Goal: Task Accomplishment & Management: Use online tool/utility

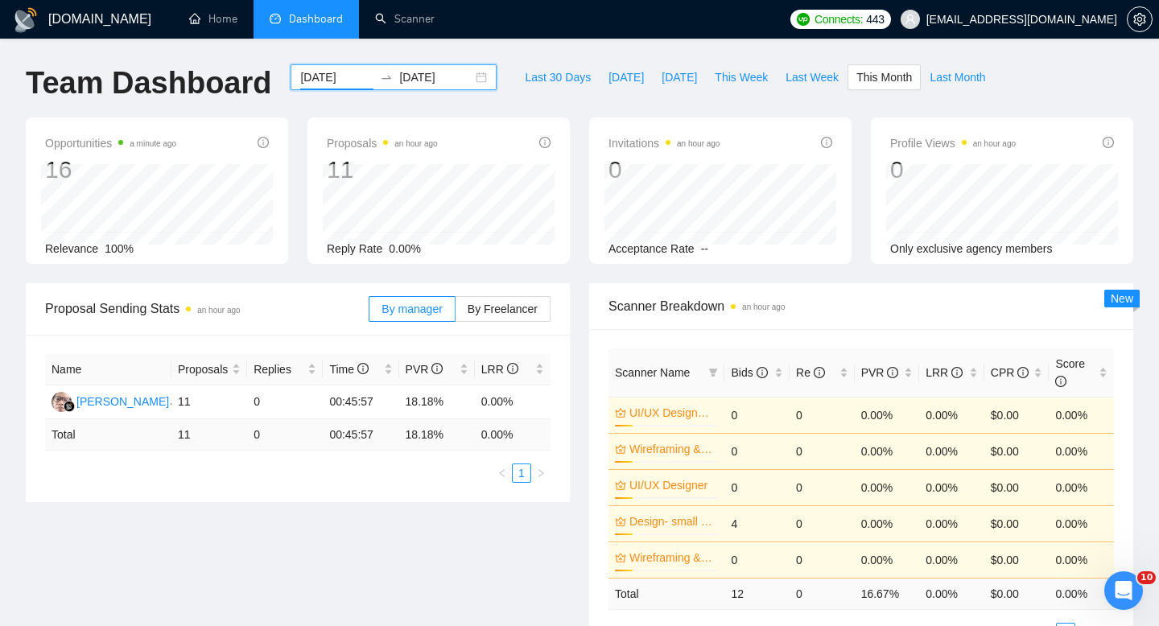
click at [326, 73] on input "[DATE]" at bounding box center [336, 77] width 73 height 18
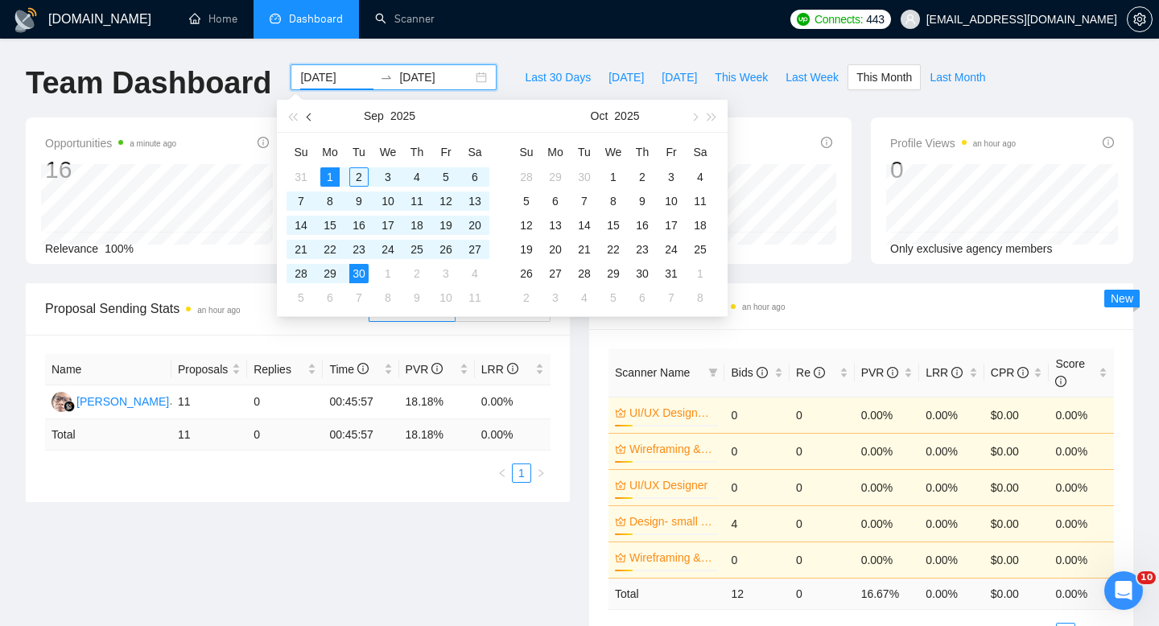
click at [311, 116] on span "button" at bounding box center [311, 117] width 8 height 8
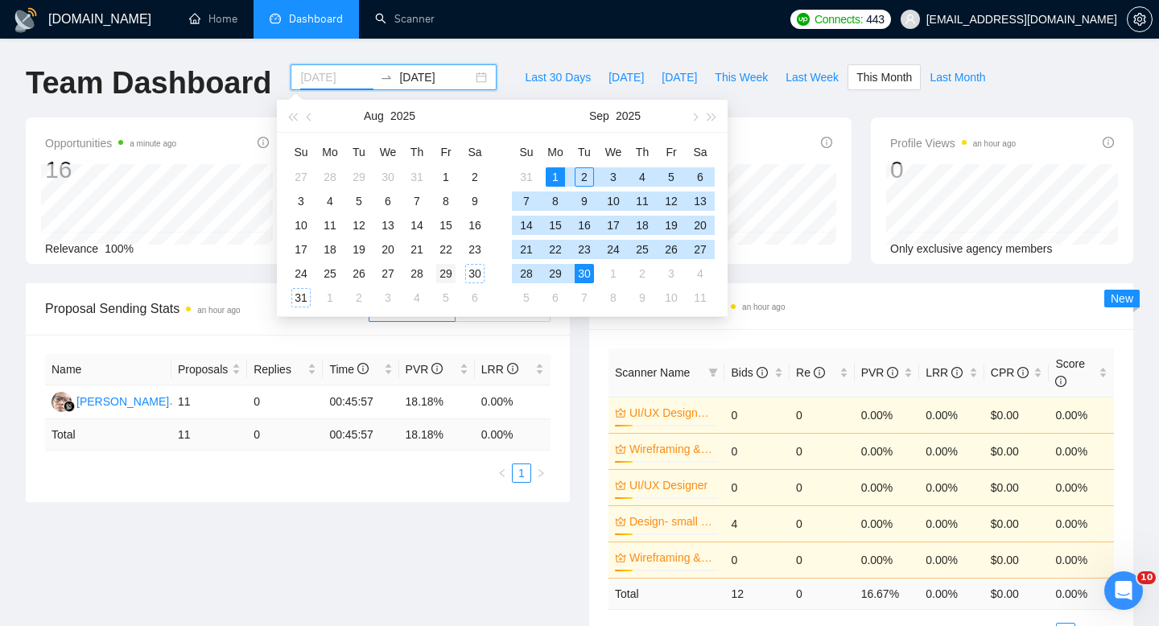
type input "[DATE]"
click at [439, 277] on div "29" at bounding box center [445, 273] width 19 height 19
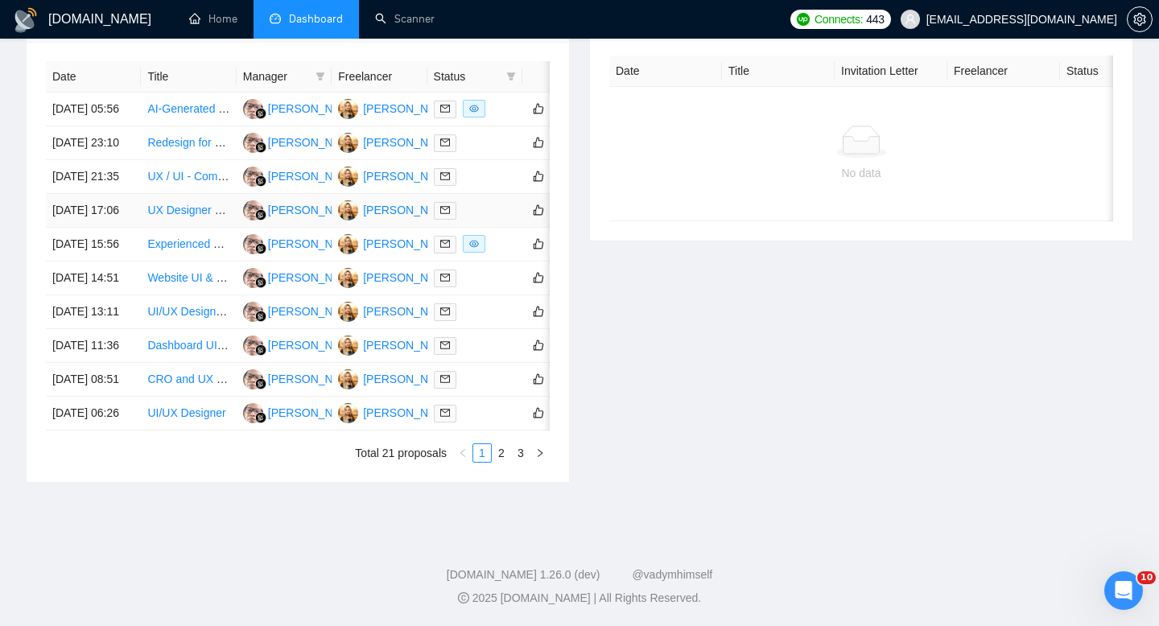
scroll to position [844, 0]
click at [523, 458] on link "3" at bounding box center [521, 453] width 18 height 18
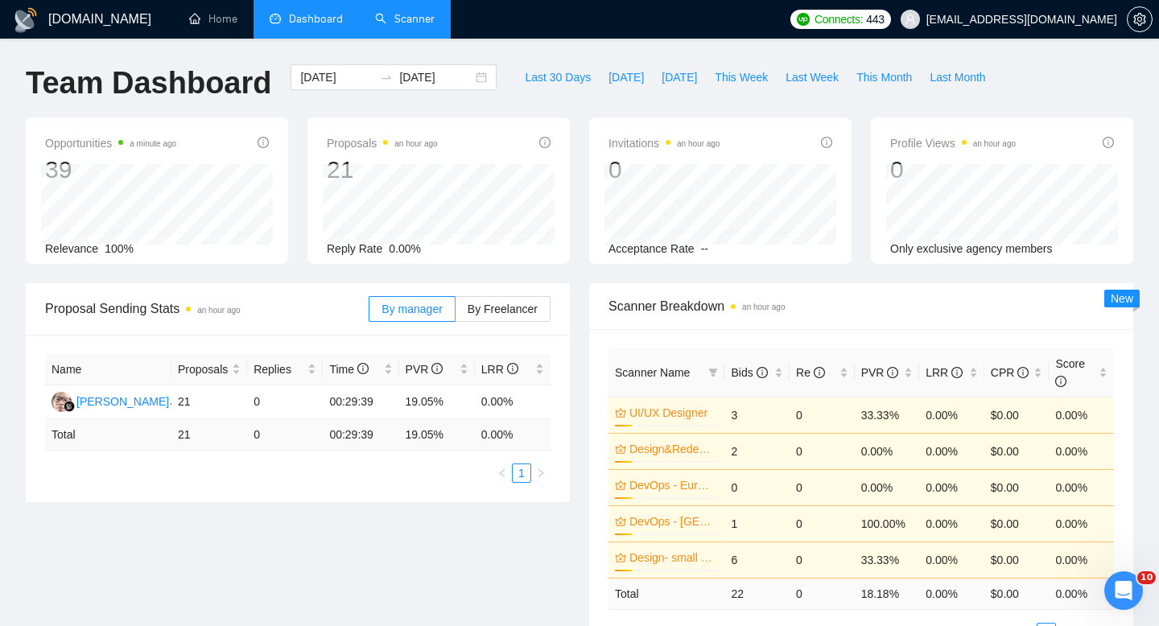
click at [407, 14] on link "Scanner" at bounding box center [405, 19] width 60 height 14
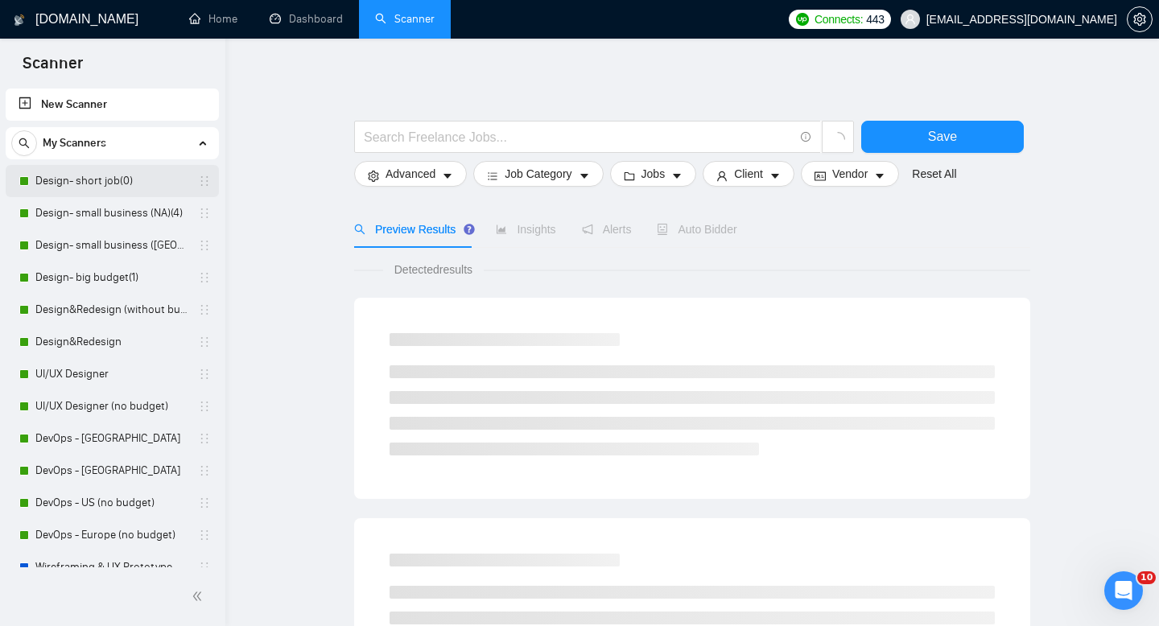
click at [108, 188] on link "Design- short job(0)" at bounding box center [111, 181] width 153 height 32
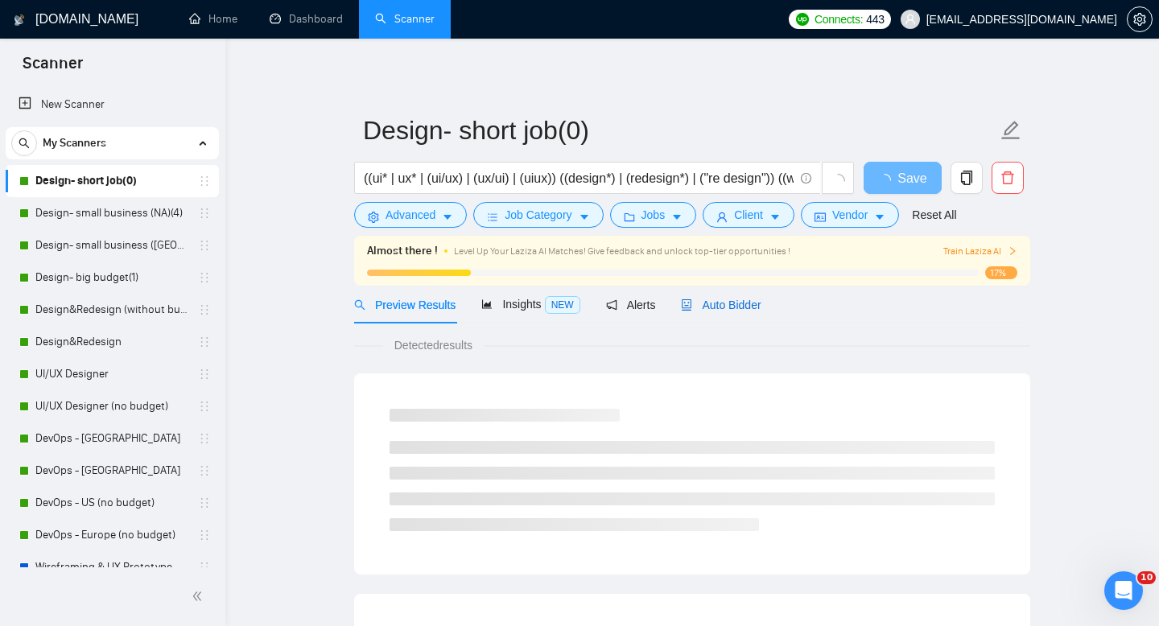
click at [703, 302] on span "Auto Bidder" at bounding box center [721, 305] width 80 height 13
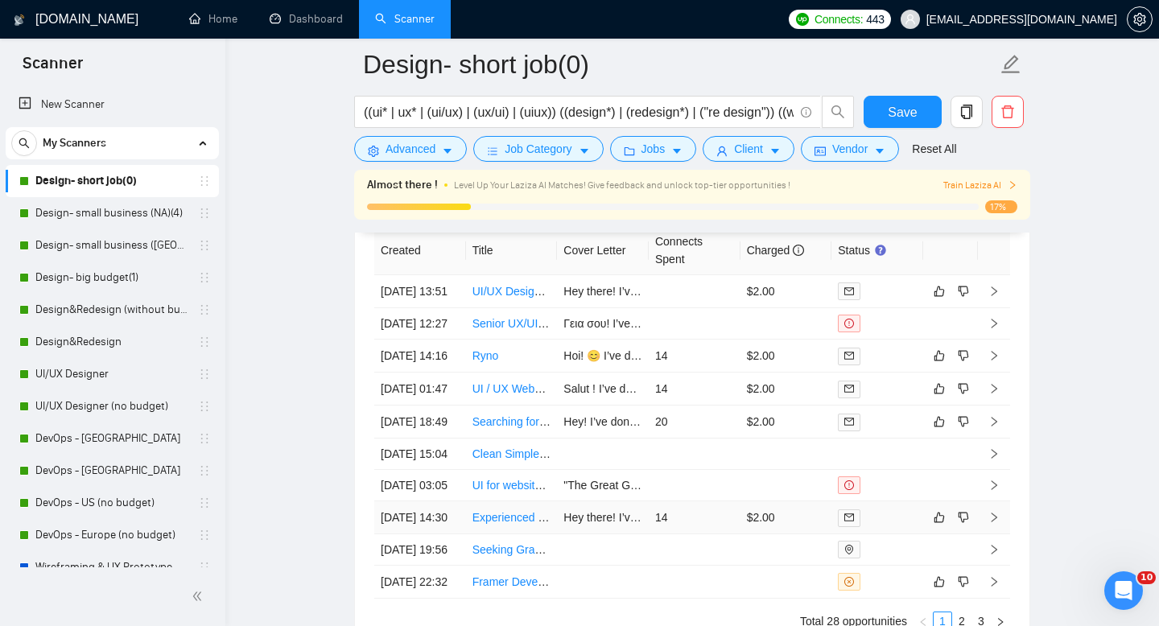
scroll to position [4110, 0]
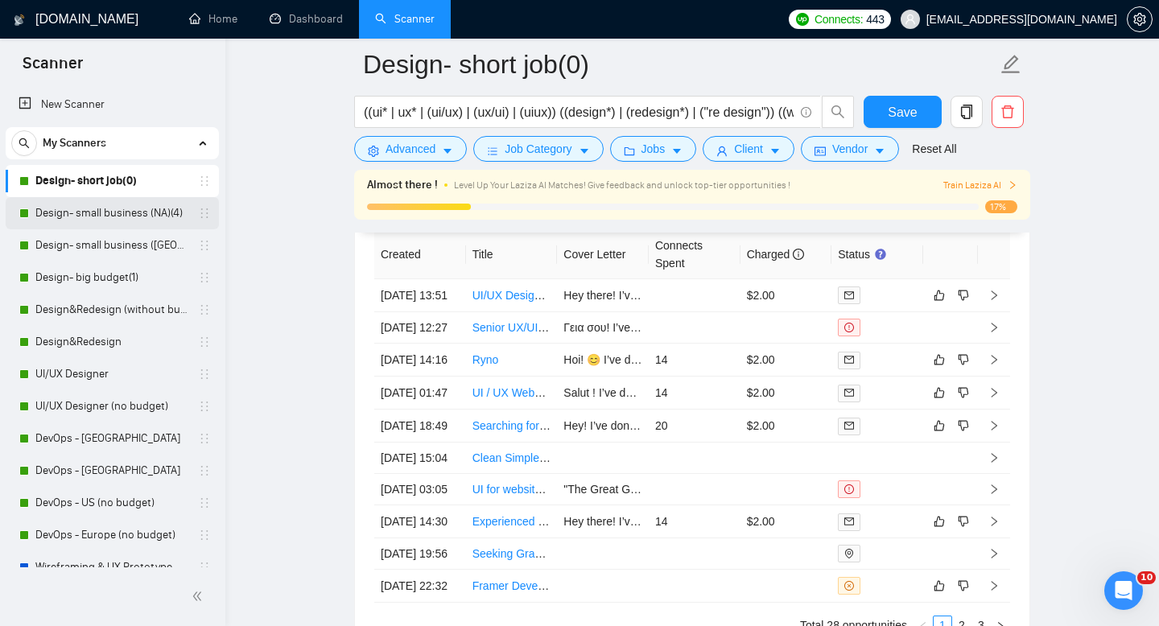
click at [128, 204] on link "Design- small business (NA)(4)" at bounding box center [111, 213] width 153 height 32
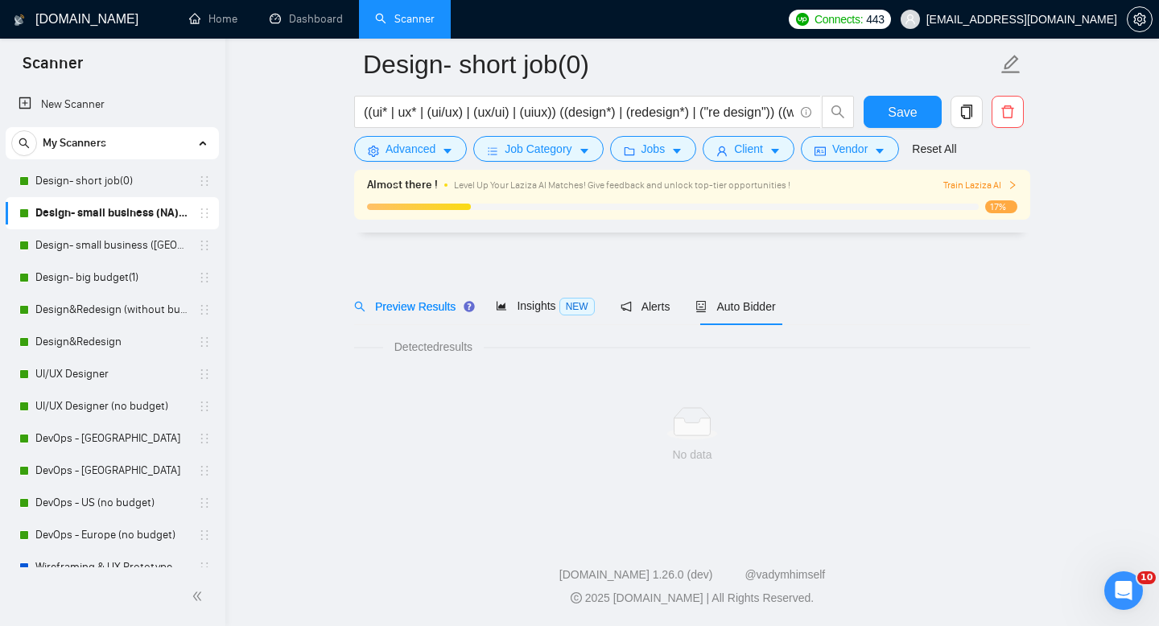
scroll to position [11, 0]
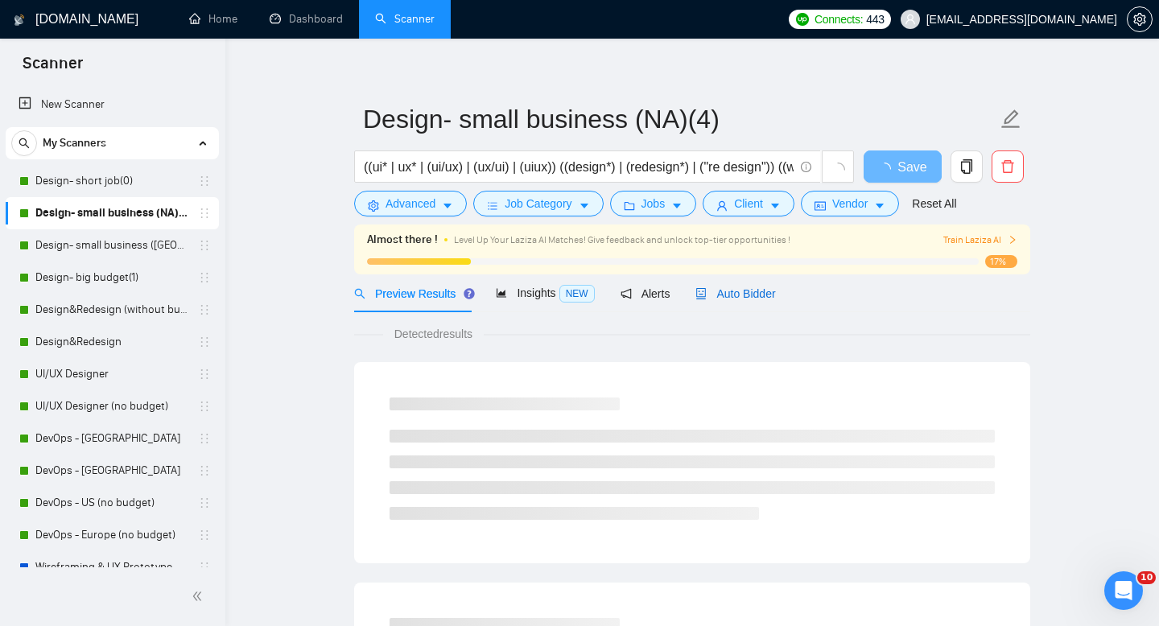
click at [736, 300] on div "Auto Bidder" at bounding box center [735, 294] width 80 height 18
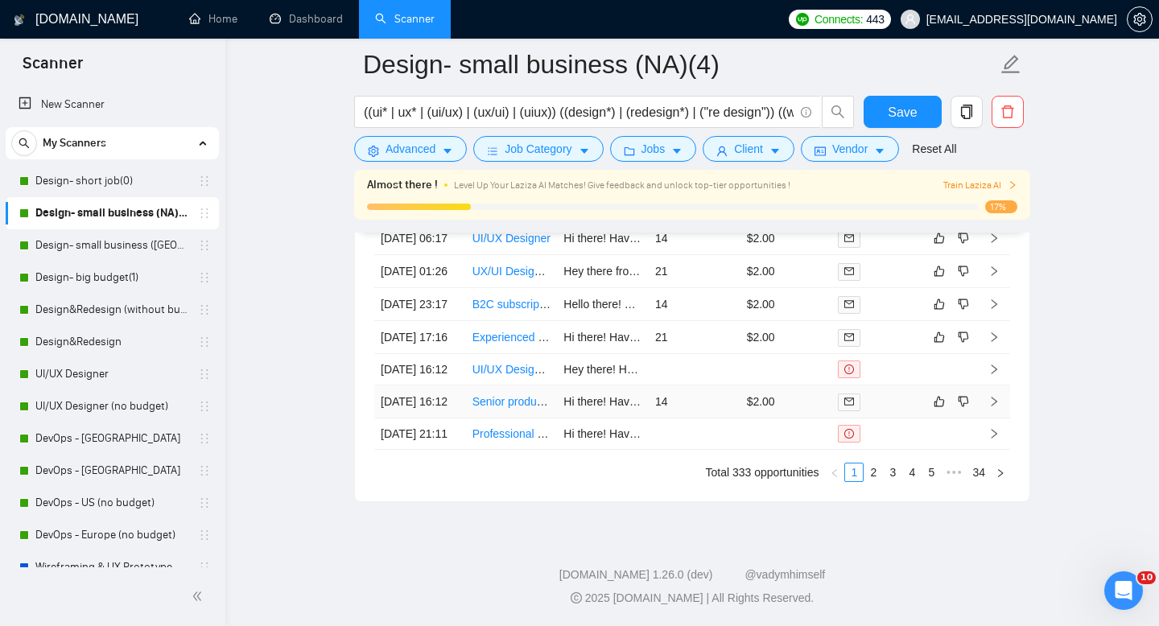
scroll to position [4565, 0]
click at [875, 481] on link "2" at bounding box center [873, 473] width 18 height 18
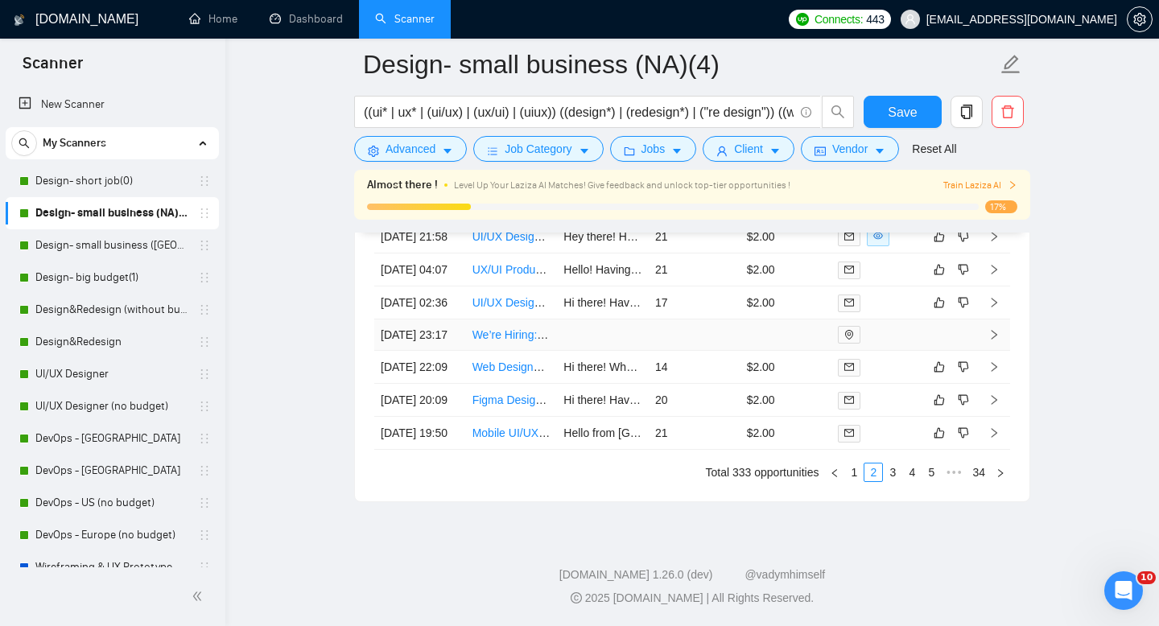
scroll to position [4634, 0]
click at [856, 466] on link "1" at bounding box center [854, 473] width 18 height 18
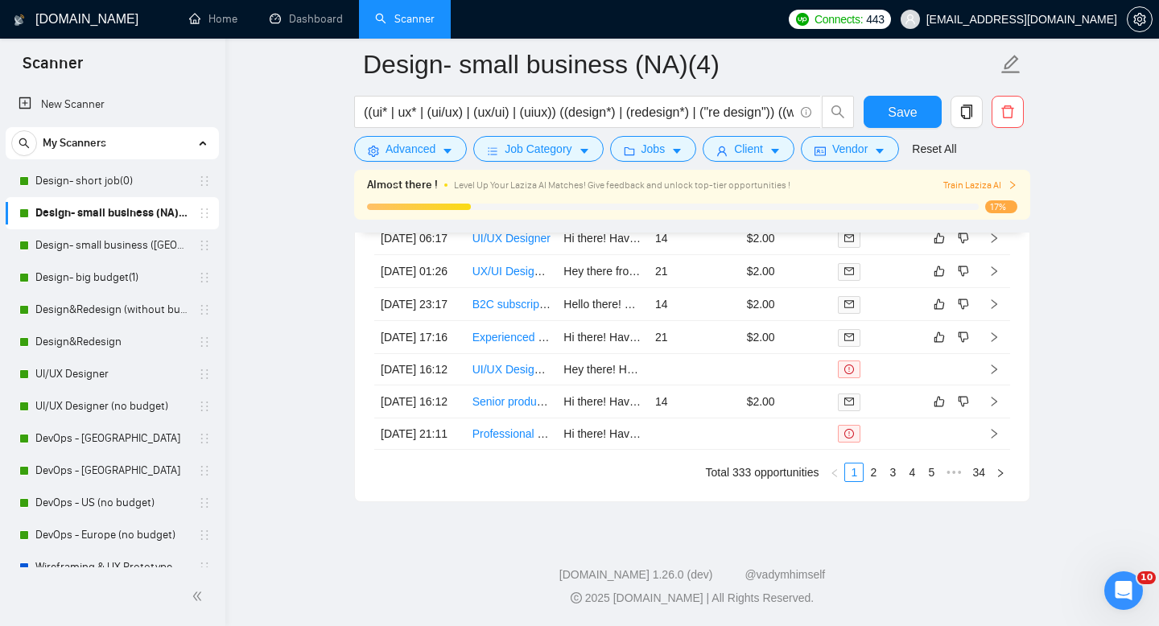
scroll to position [4584, 0]
click at [117, 236] on link "Design- small business ([GEOGRAPHIC_DATA])(4)" at bounding box center [111, 245] width 153 height 32
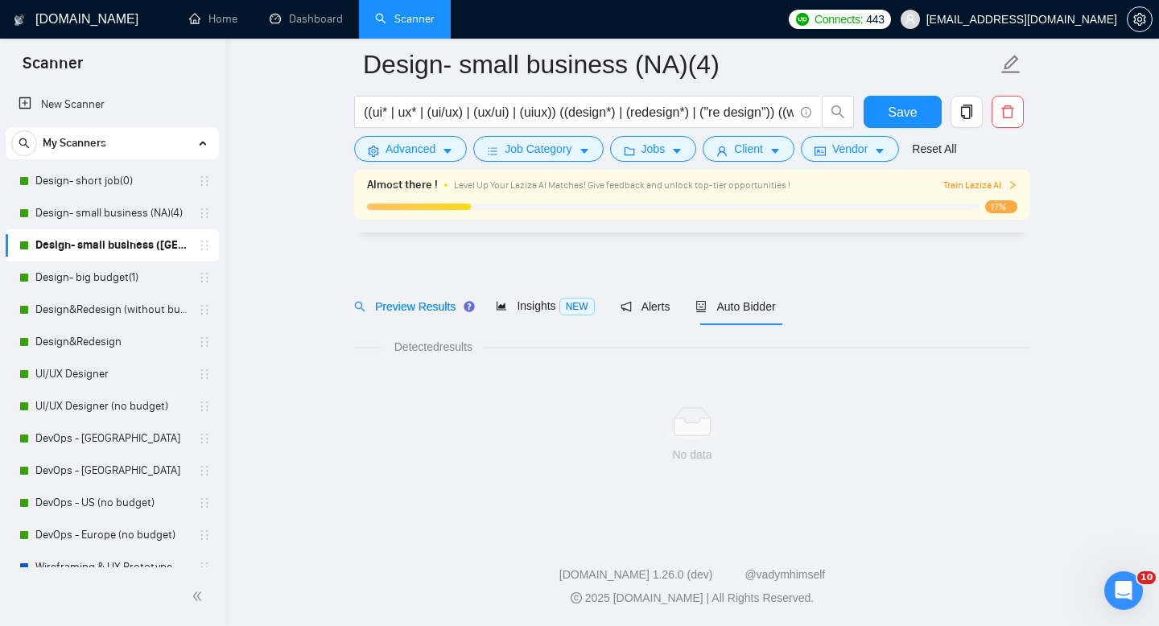
scroll to position [11, 0]
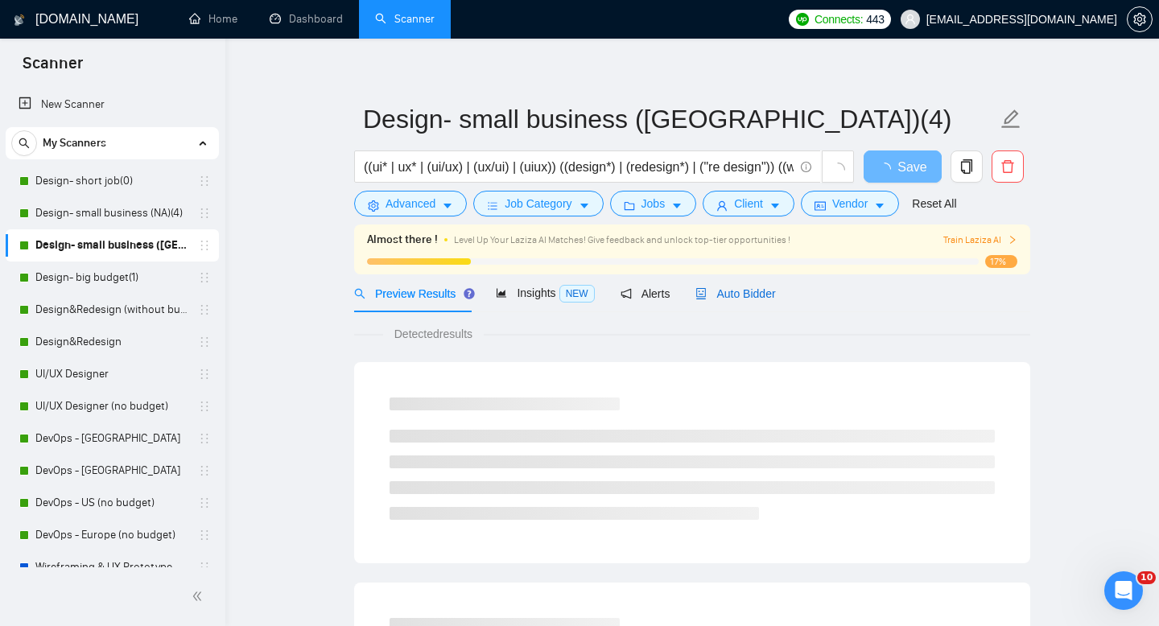
click at [740, 296] on span "Auto Bidder" at bounding box center [735, 293] width 80 height 13
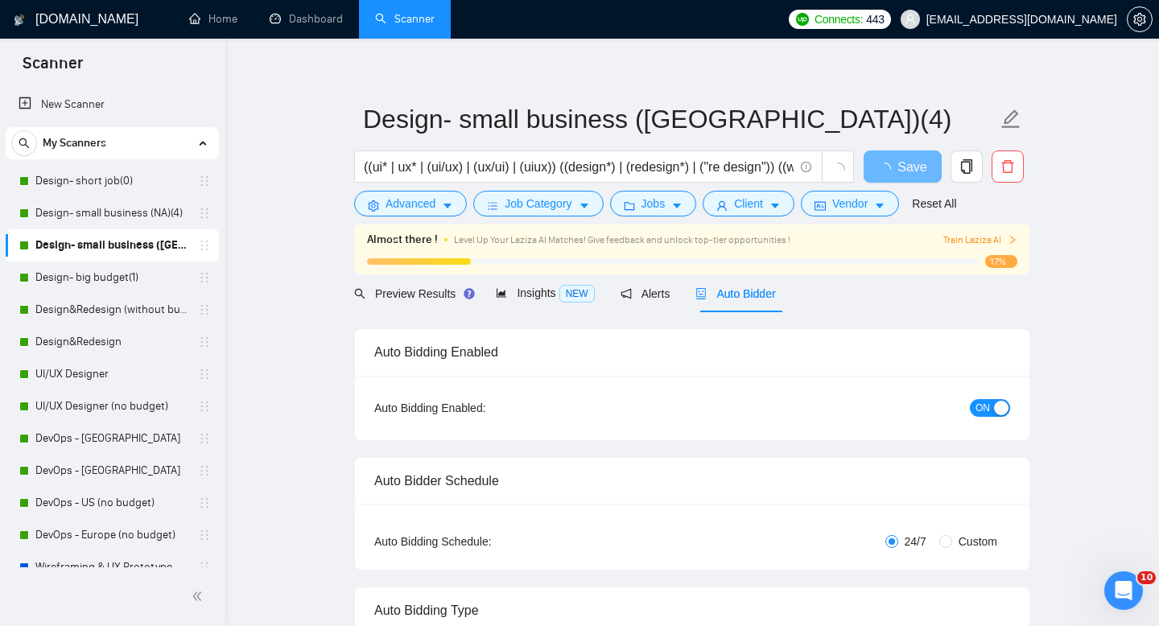
radio input "false"
radio input "true"
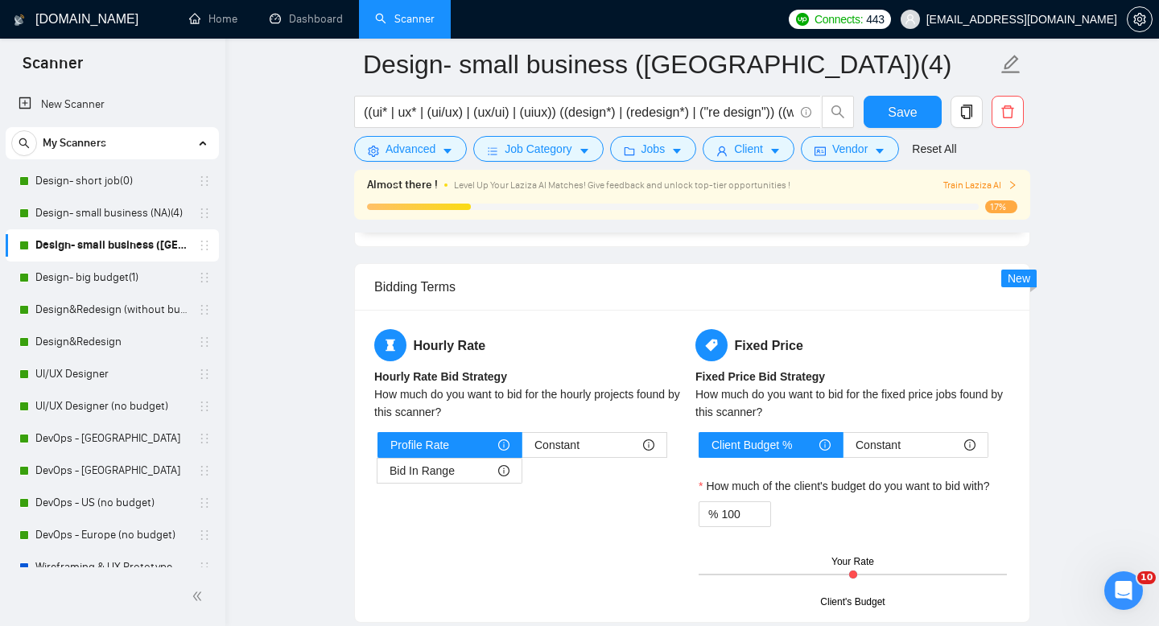
scroll to position [4634, 0]
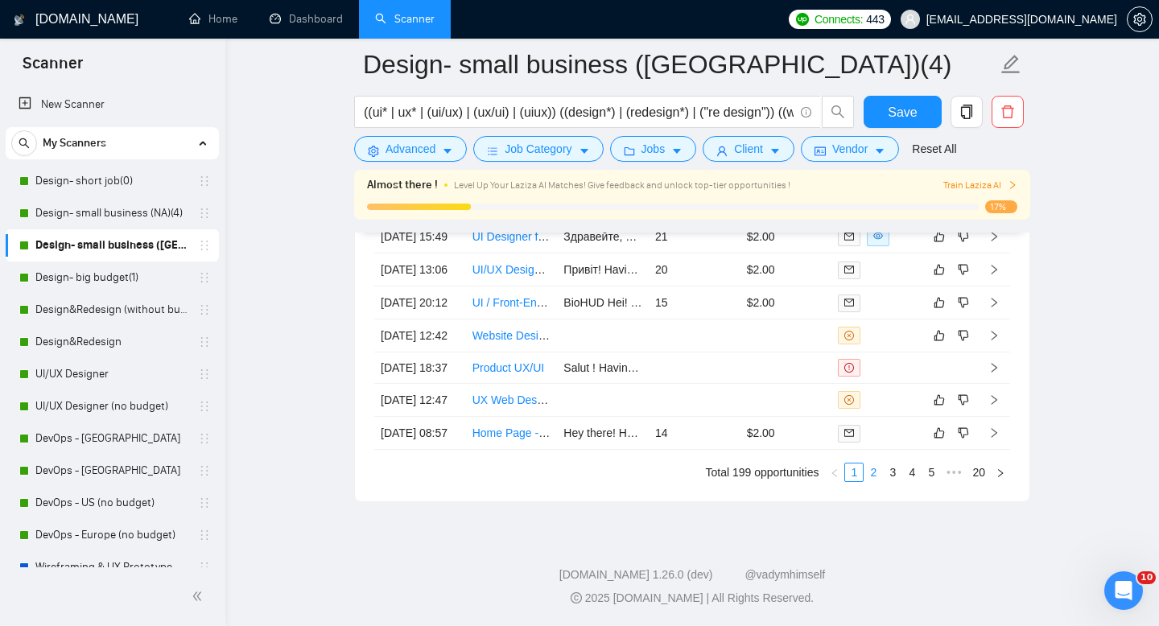
click at [869, 472] on link "2" at bounding box center [873, 473] width 18 height 18
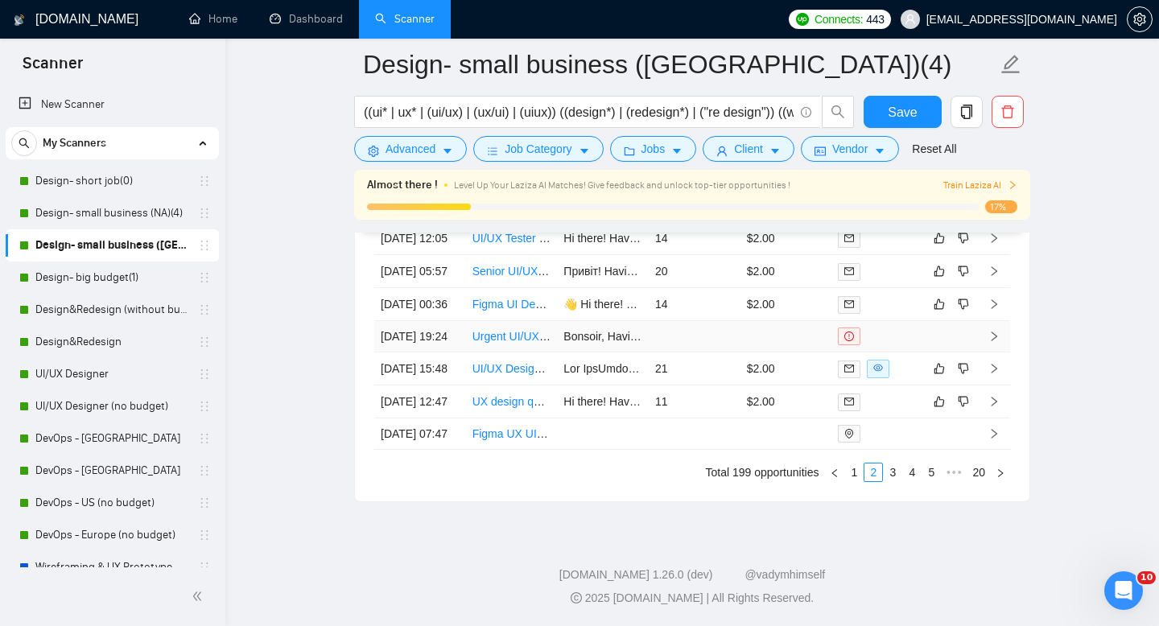
scroll to position [4628, 0]
click at [855, 475] on link "1" at bounding box center [854, 473] width 18 height 18
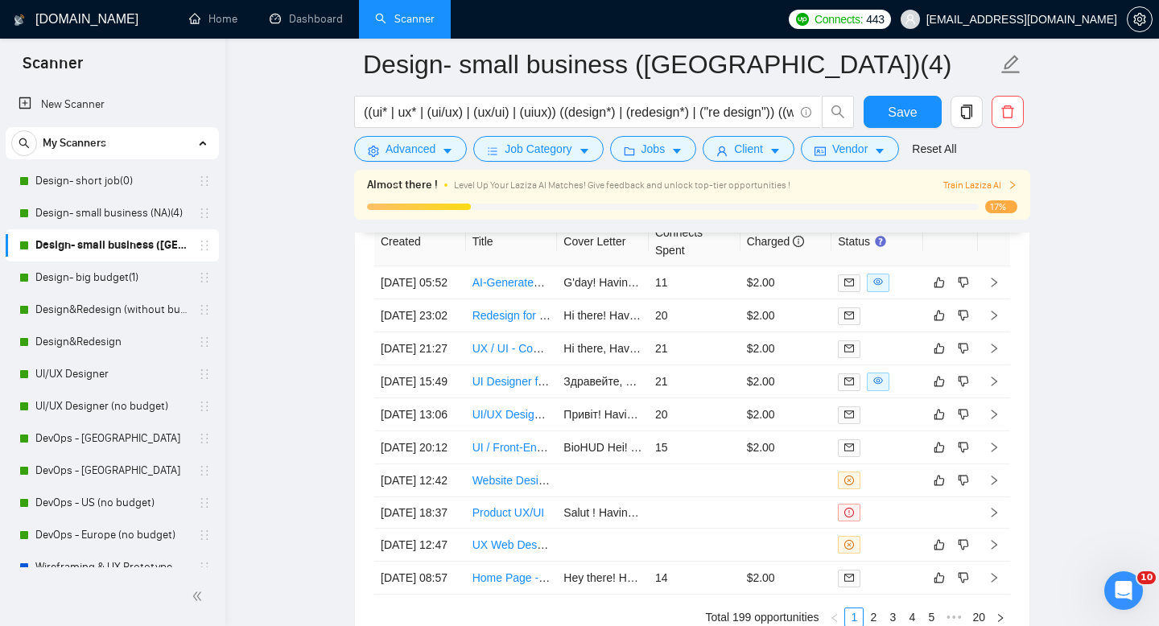
scroll to position [4307, 0]
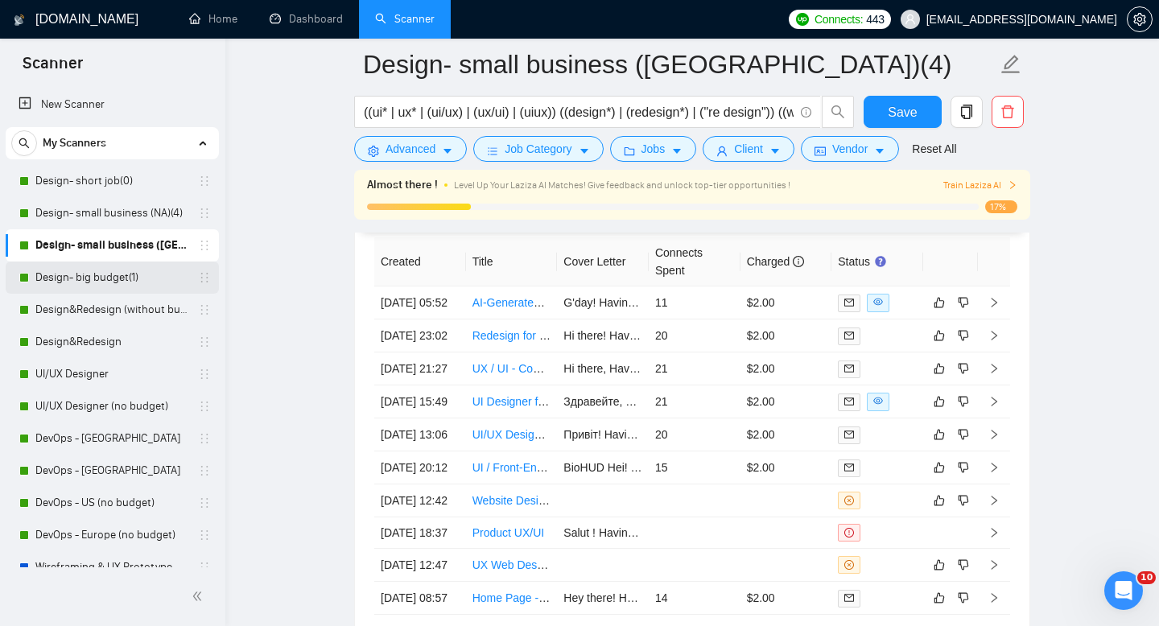
click at [116, 282] on link "Design- big budget(1)" at bounding box center [111, 278] width 153 height 32
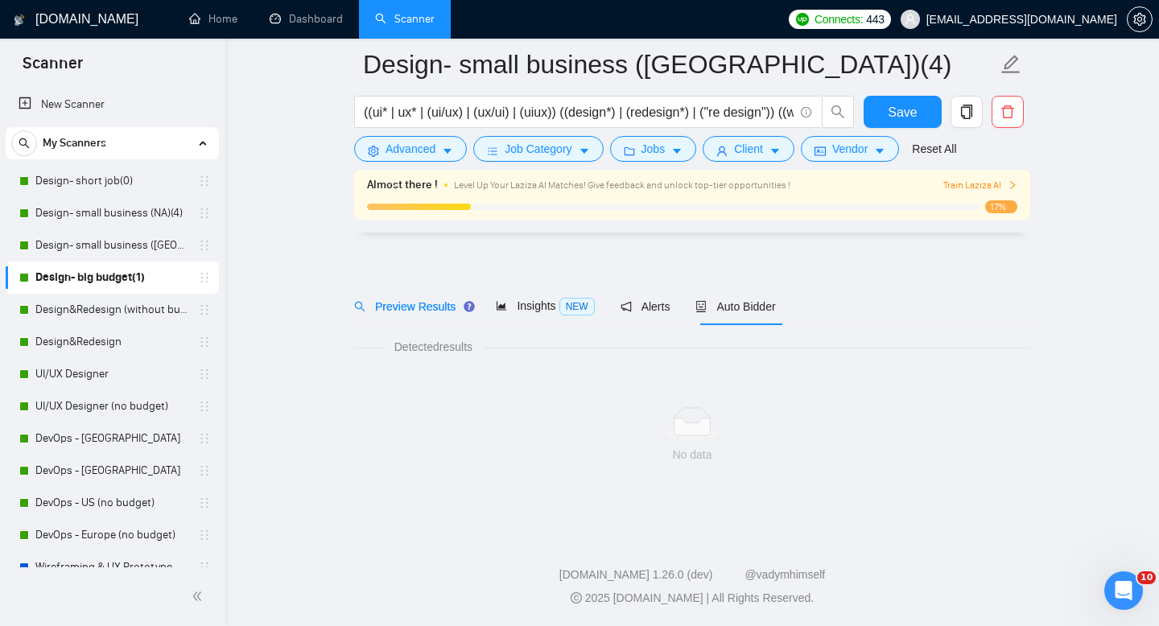
scroll to position [11, 0]
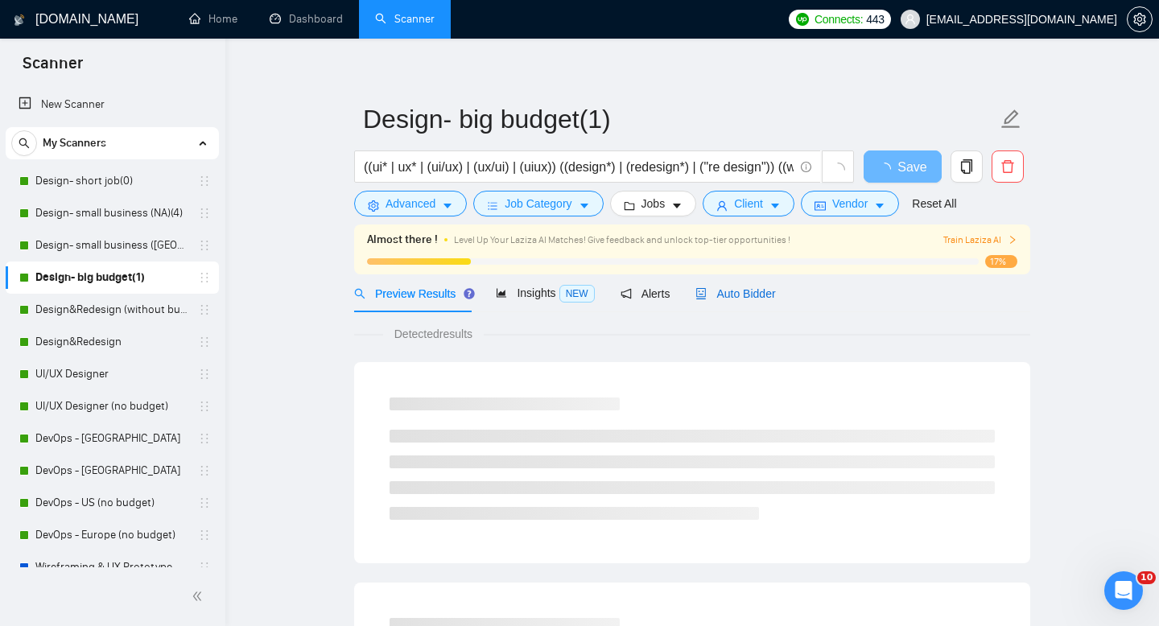
click at [722, 291] on span "Auto Bidder" at bounding box center [735, 293] width 80 height 13
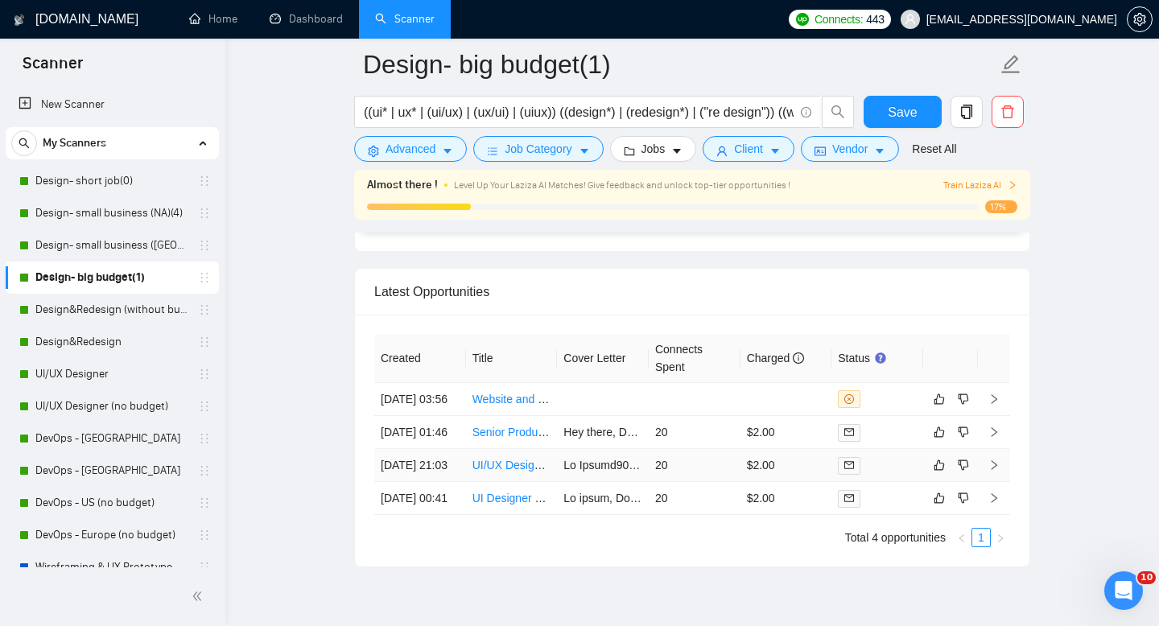
scroll to position [4005, 0]
click at [104, 307] on link "Design&Redesign (without budget)" at bounding box center [111, 310] width 153 height 32
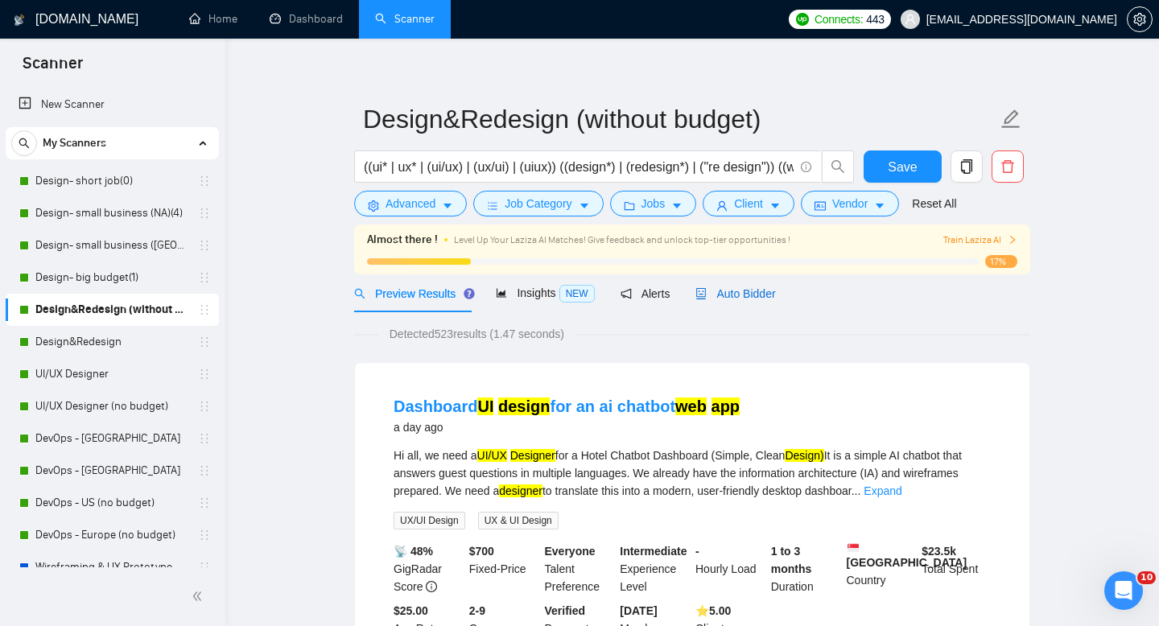
click at [729, 291] on span "Auto Bidder" at bounding box center [735, 293] width 80 height 13
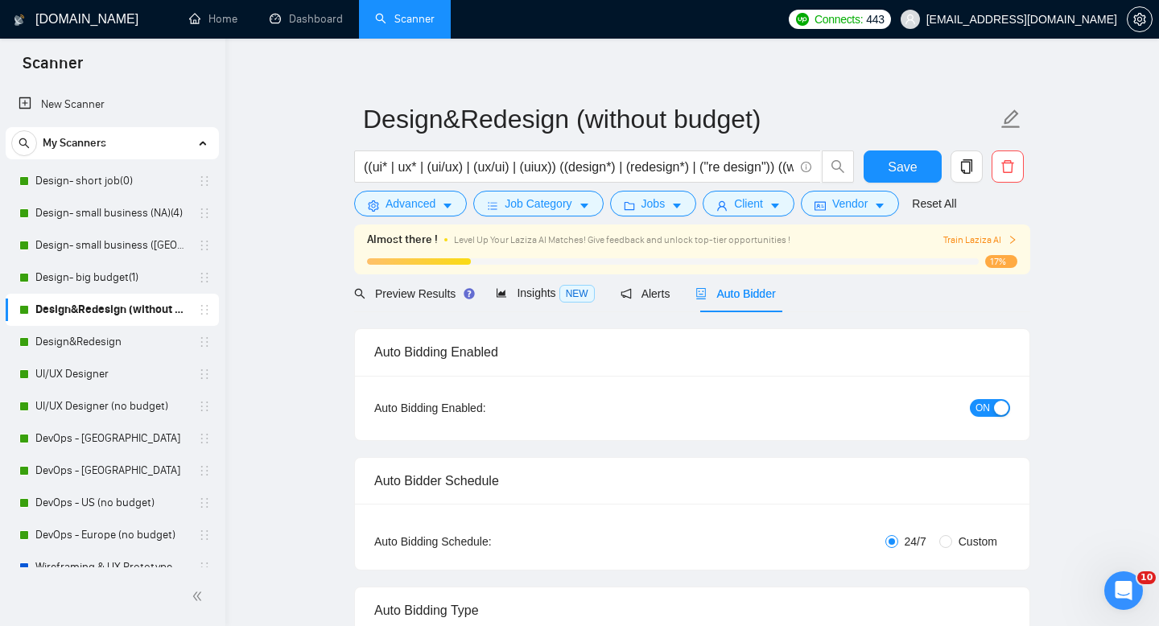
radio input "false"
radio input "true"
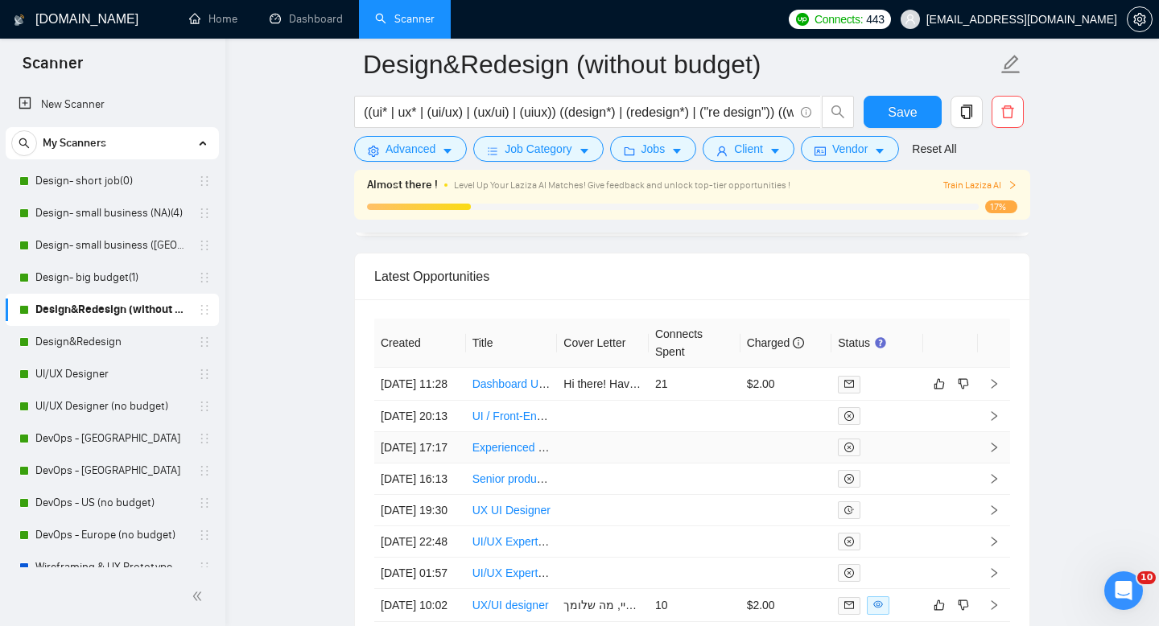
scroll to position [4224, 0]
drag, startPoint x: 95, startPoint y: 361, endPoint x: 87, endPoint y: 347, distance: 15.9
click at [94, 361] on link "UI/UX Designer" at bounding box center [111, 374] width 153 height 32
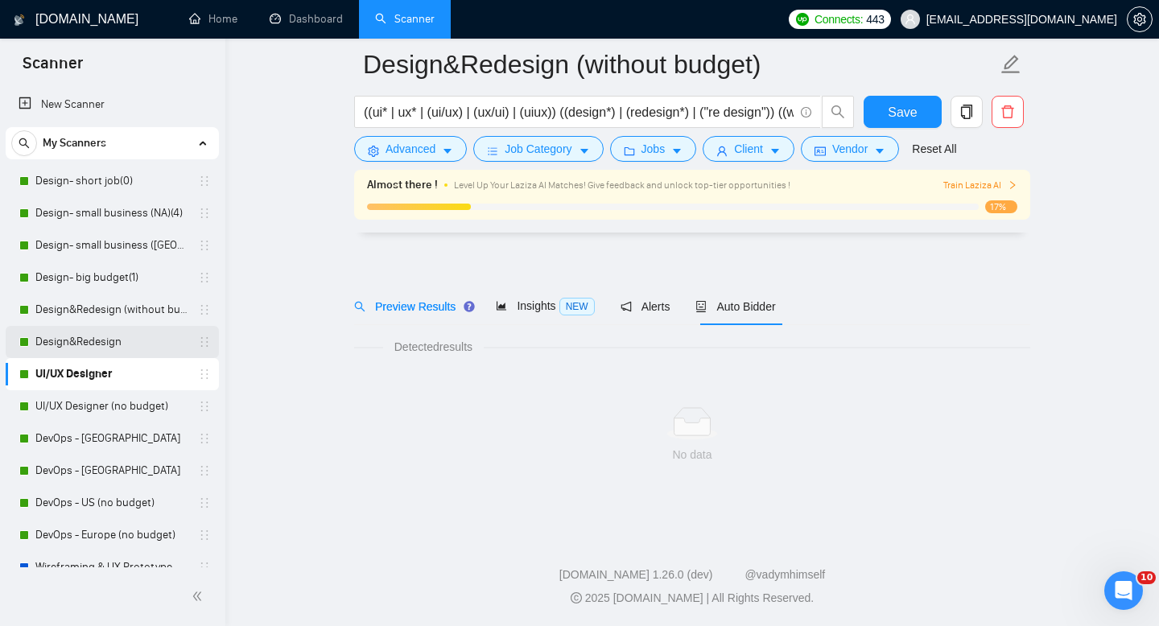
click at [87, 347] on link "Design&Redesign" at bounding box center [111, 342] width 153 height 32
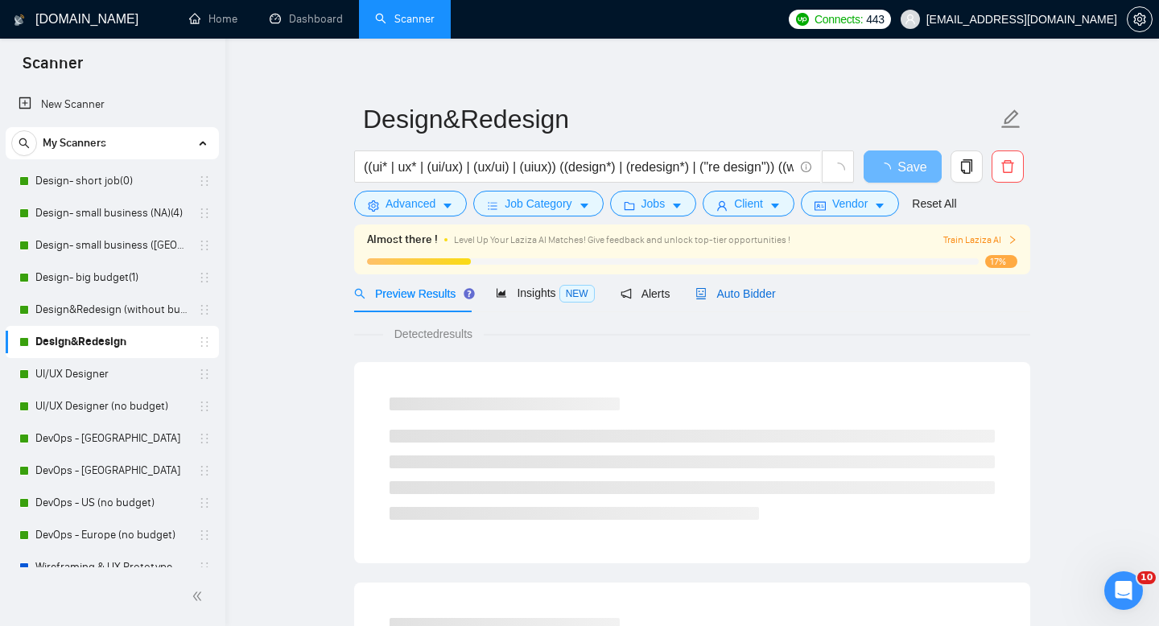
click at [756, 290] on span "Auto Bidder" at bounding box center [735, 293] width 80 height 13
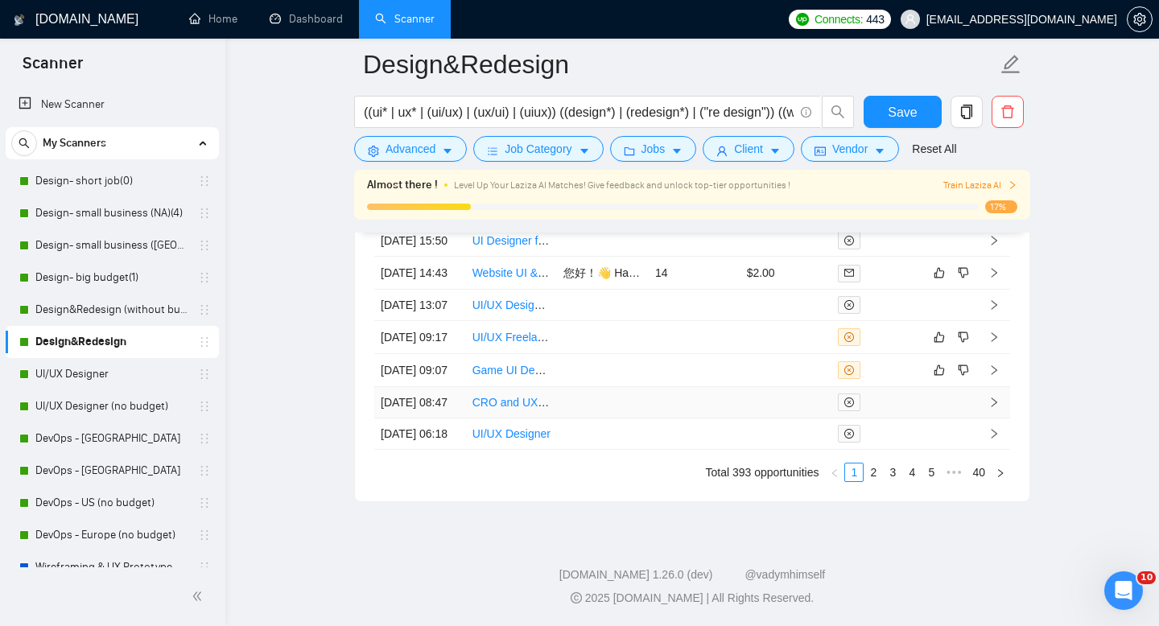
scroll to position [4847, 0]
click at [872, 476] on link "2" at bounding box center [873, 473] width 18 height 18
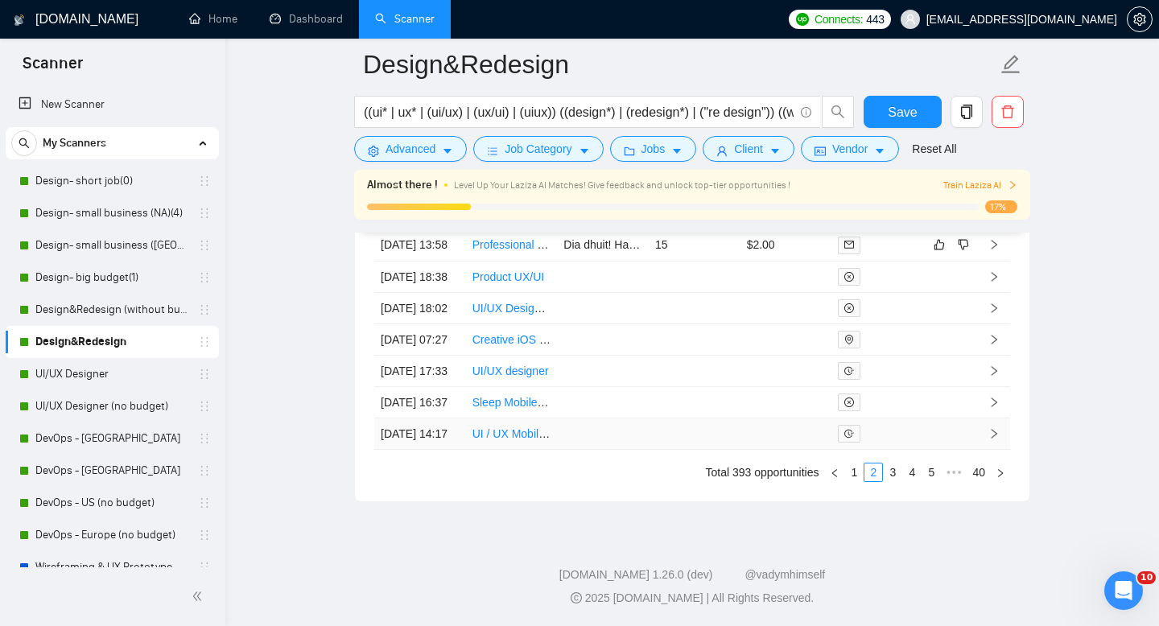
scroll to position [4850, 0]
click at [851, 475] on link "1" at bounding box center [854, 473] width 18 height 18
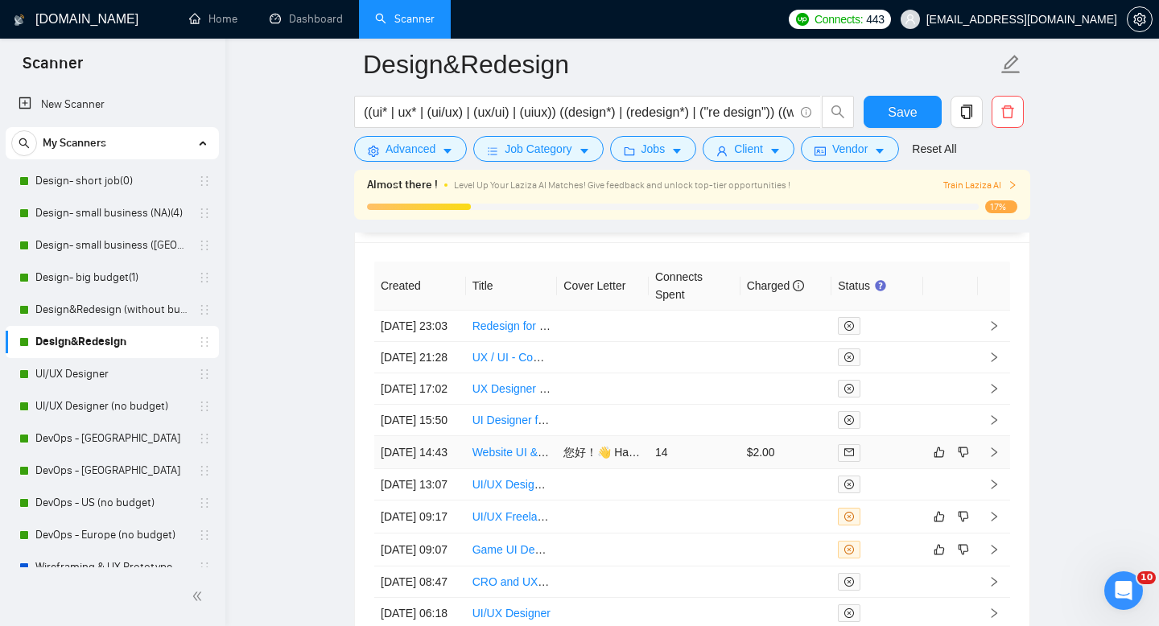
scroll to position [4493, 0]
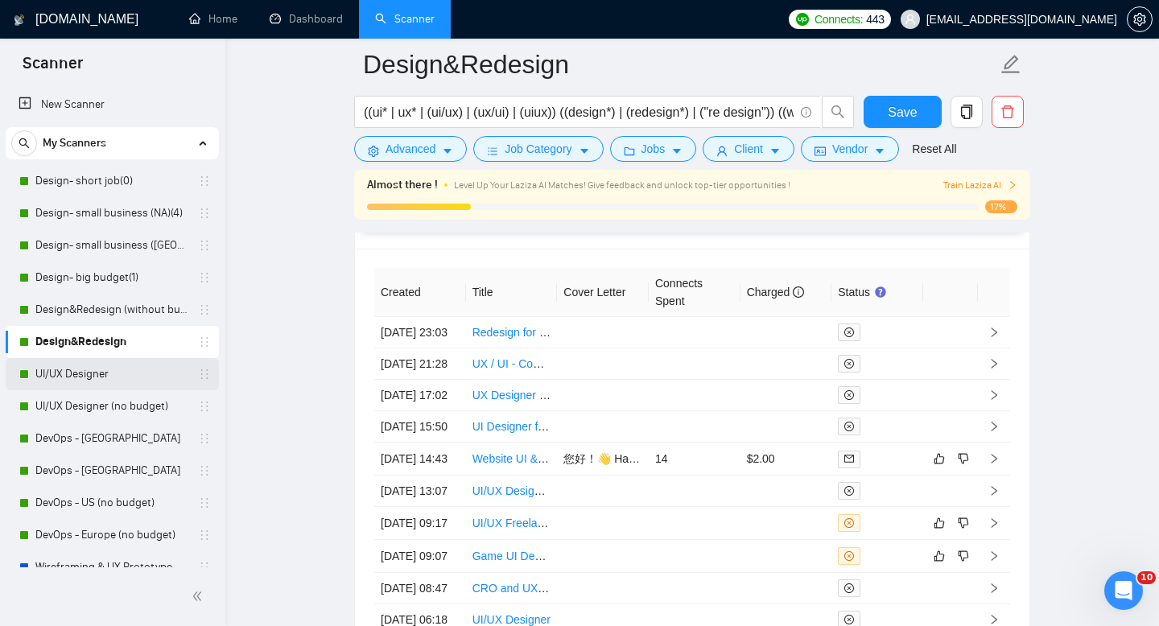
click at [100, 364] on link "UI/UX Designer" at bounding box center [111, 374] width 153 height 32
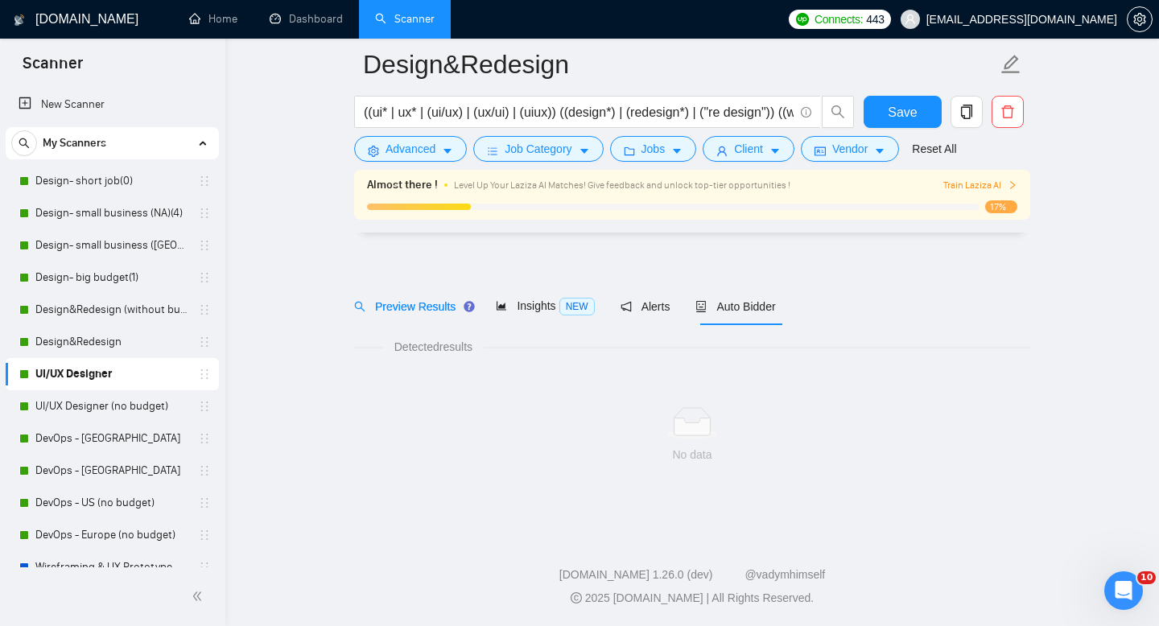
scroll to position [11, 0]
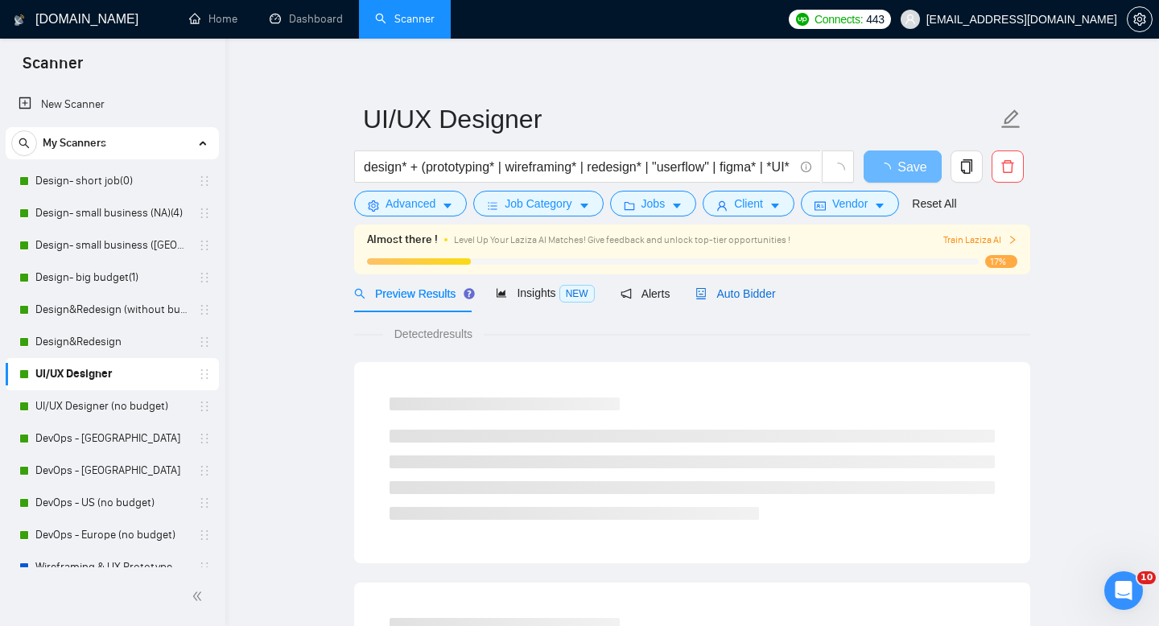
click at [766, 295] on span "Auto Bidder" at bounding box center [735, 293] width 80 height 13
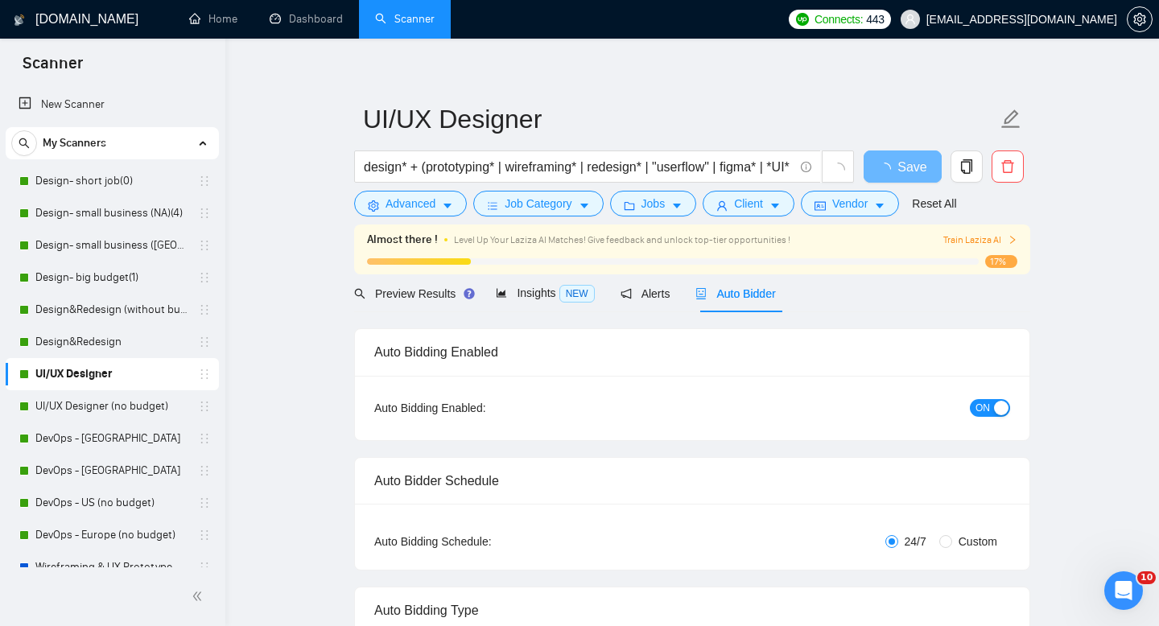
radio input "false"
radio input "true"
checkbox input "true"
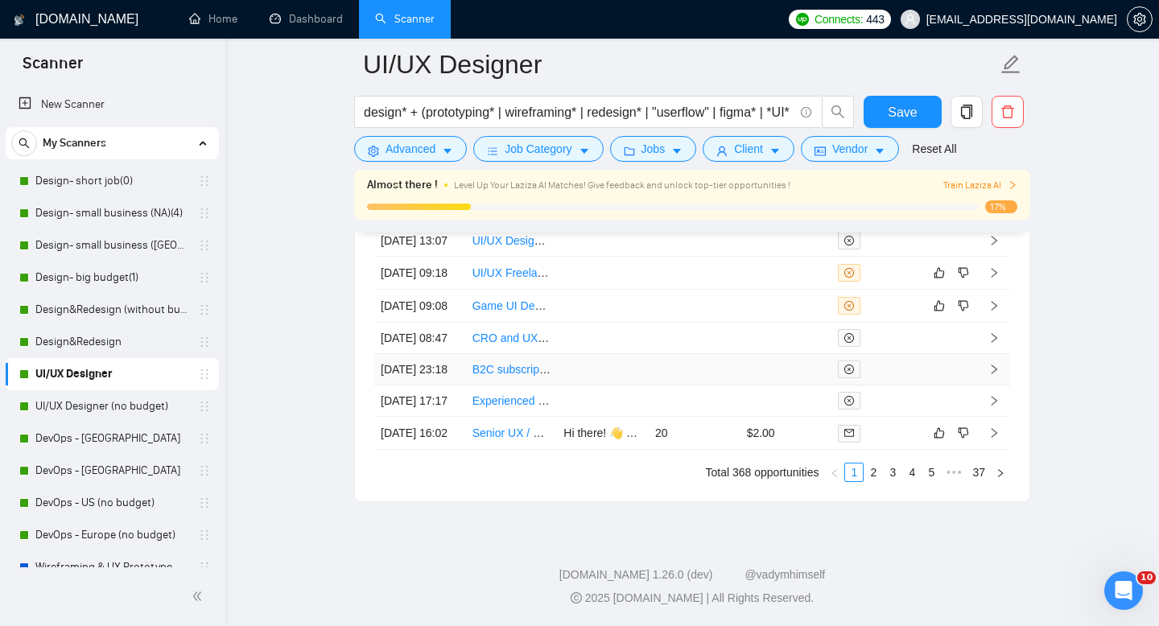
scroll to position [4803, 0]
click at [878, 481] on link "2" at bounding box center [873, 473] width 18 height 18
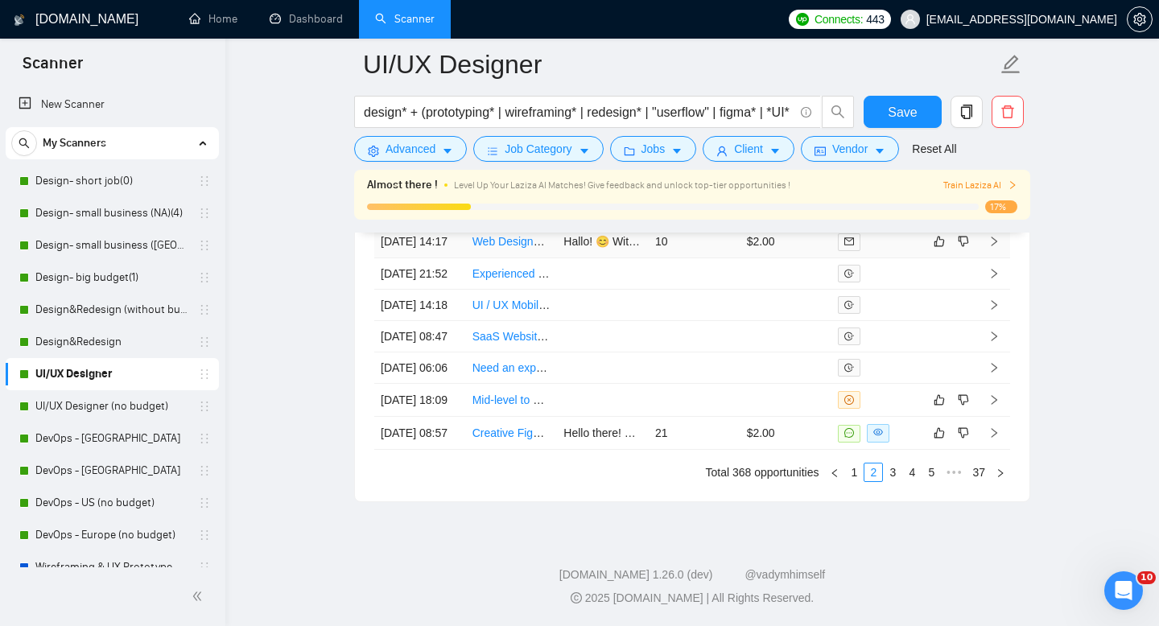
scroll to position [4850, 0]
click at [852, 469] on link "1" at bounding box center [854, 473] width 18 height 18
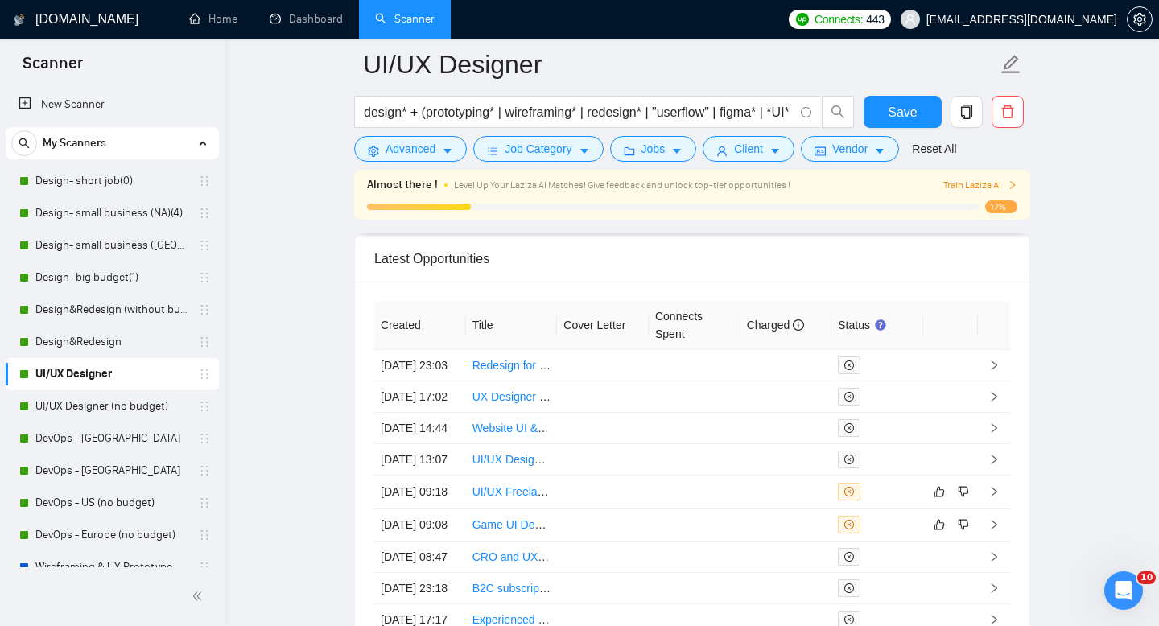
scroll to position [4457, 0]
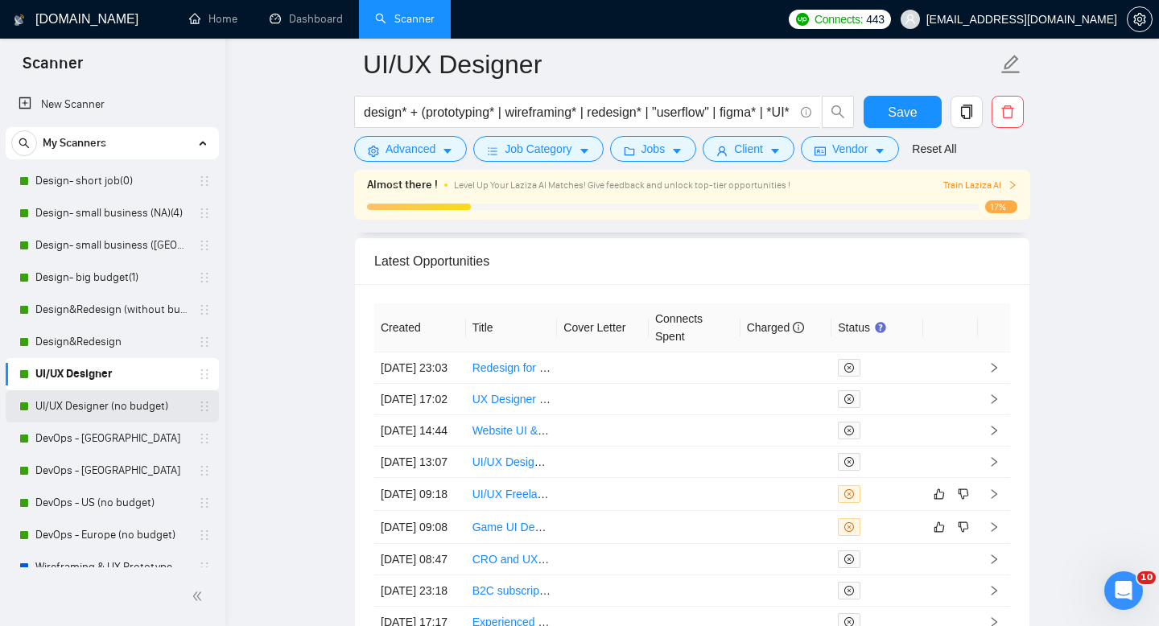
click at [138, 399] on link "UI/UX Designer (no budget)" at bounding box center [111, 406] width 153 height 32
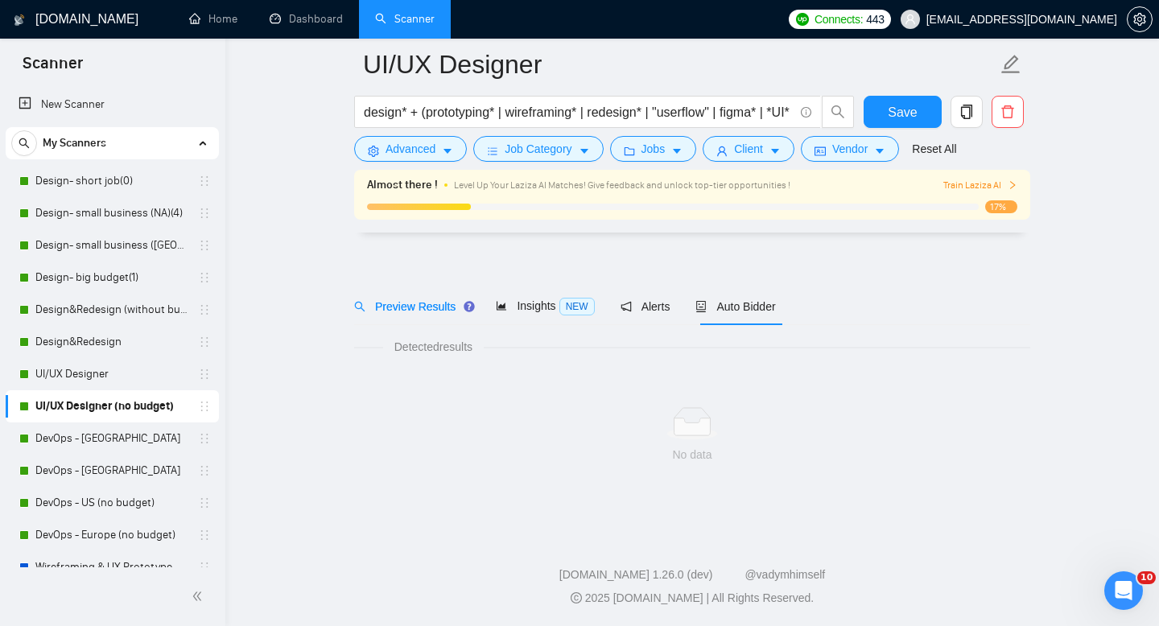
scroll to position [11, 0]
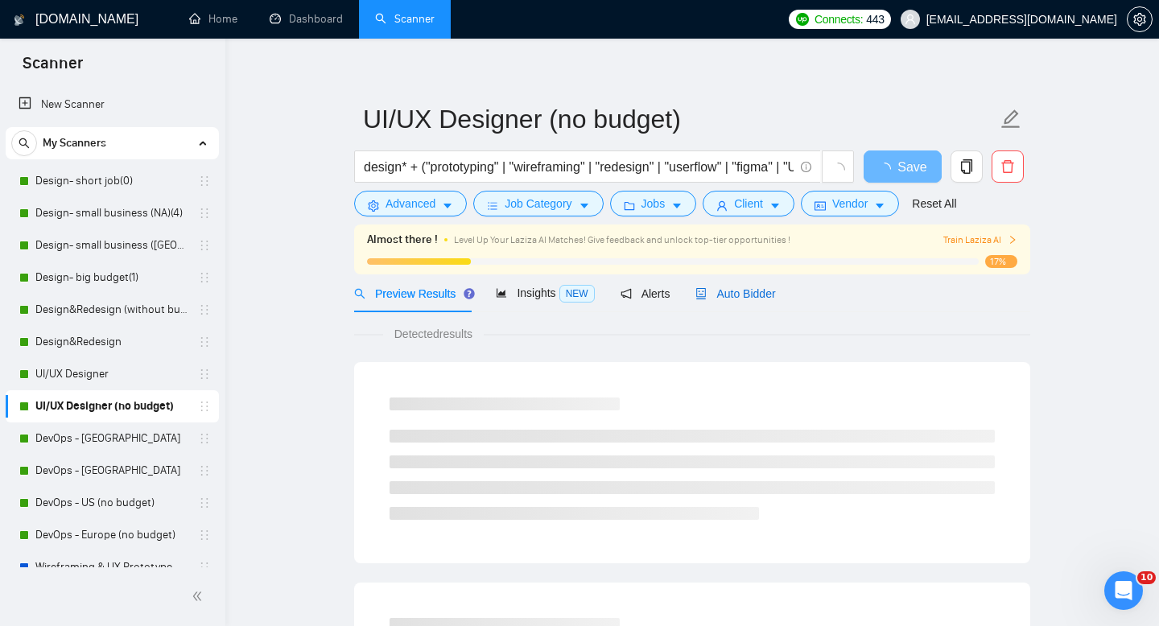
click at [740, 295] on span "Auto Bidder" at bounding box center [735, 293] width 80 height 13
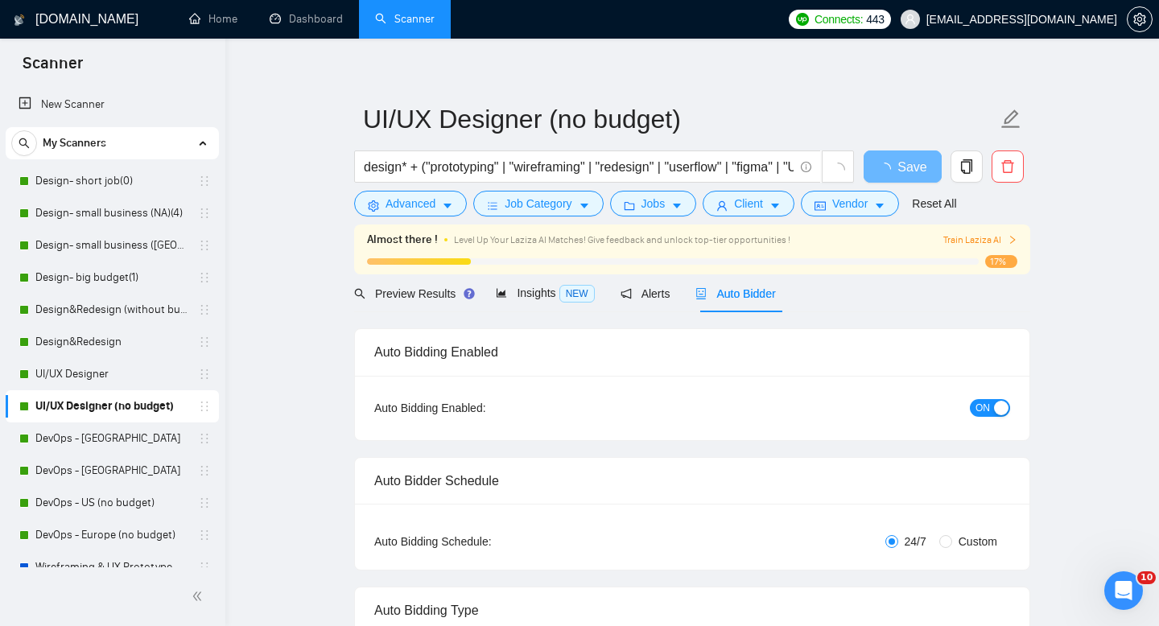
radio input "false"
radio input "true"
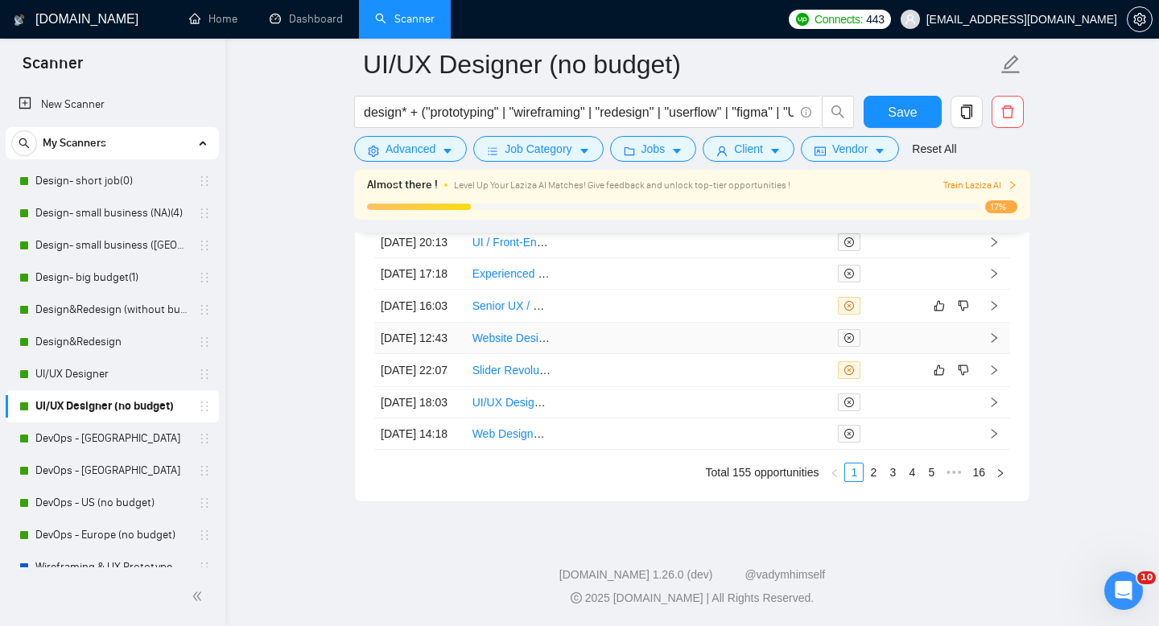
scroll to position [4625, 0]
click at [874, 481] on link "2" at bounding box center [873, 473] width 18 height 18
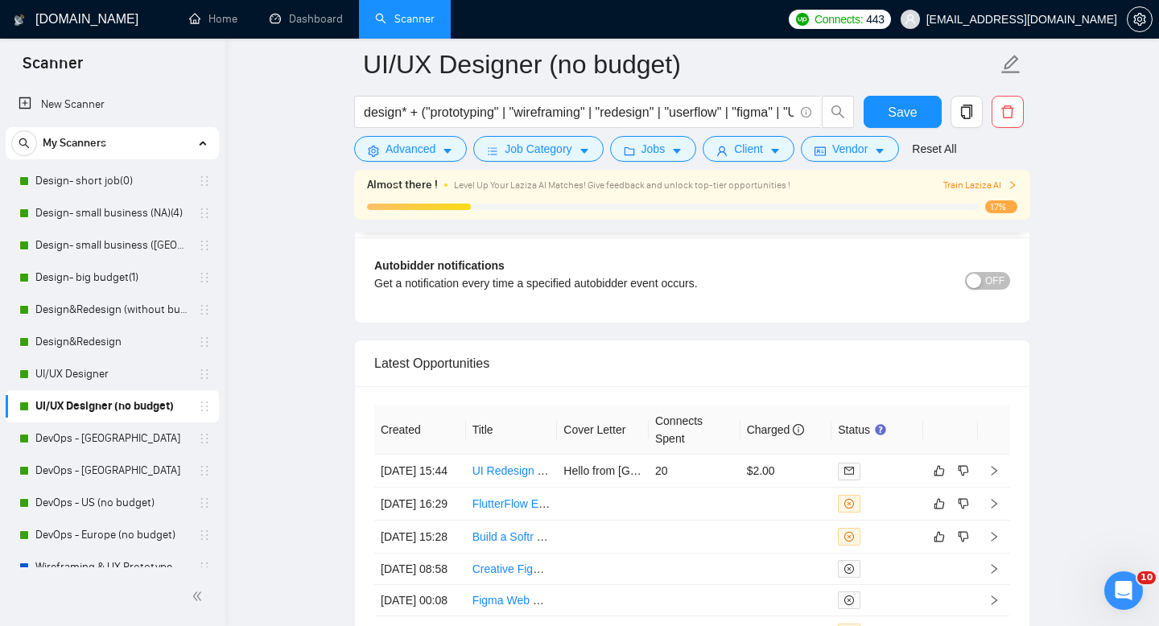
scroll to position [4141, 0]
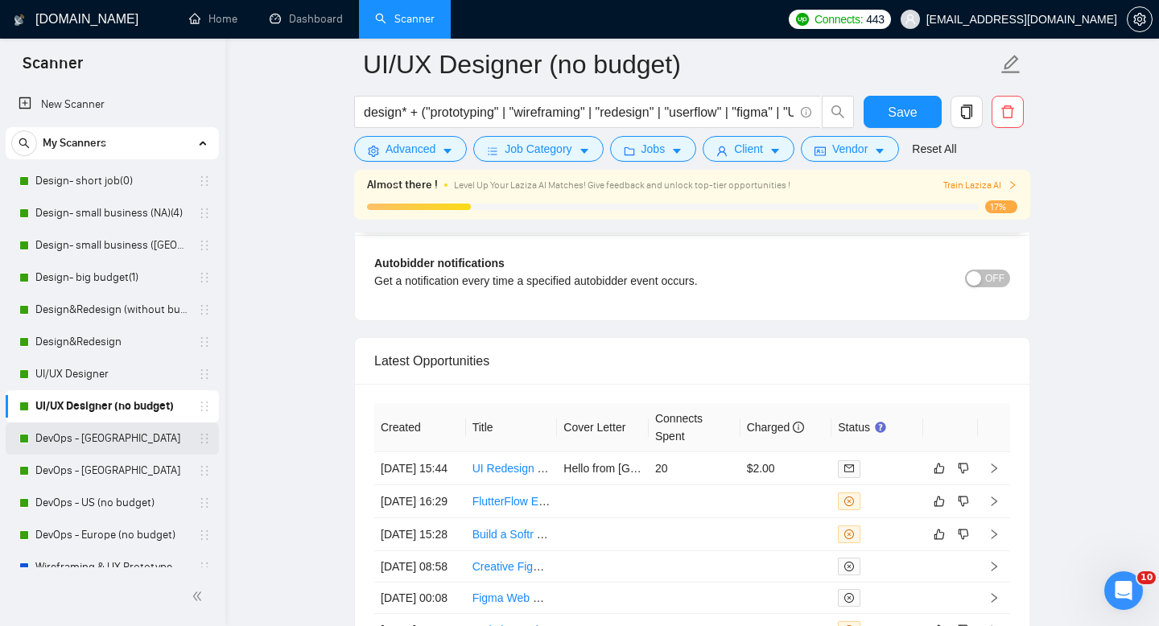
click at [82, 445] on link "DevOps - [GEOGRAPHIC_DATA]" at bounding box center [111, 439] width 153 height 32
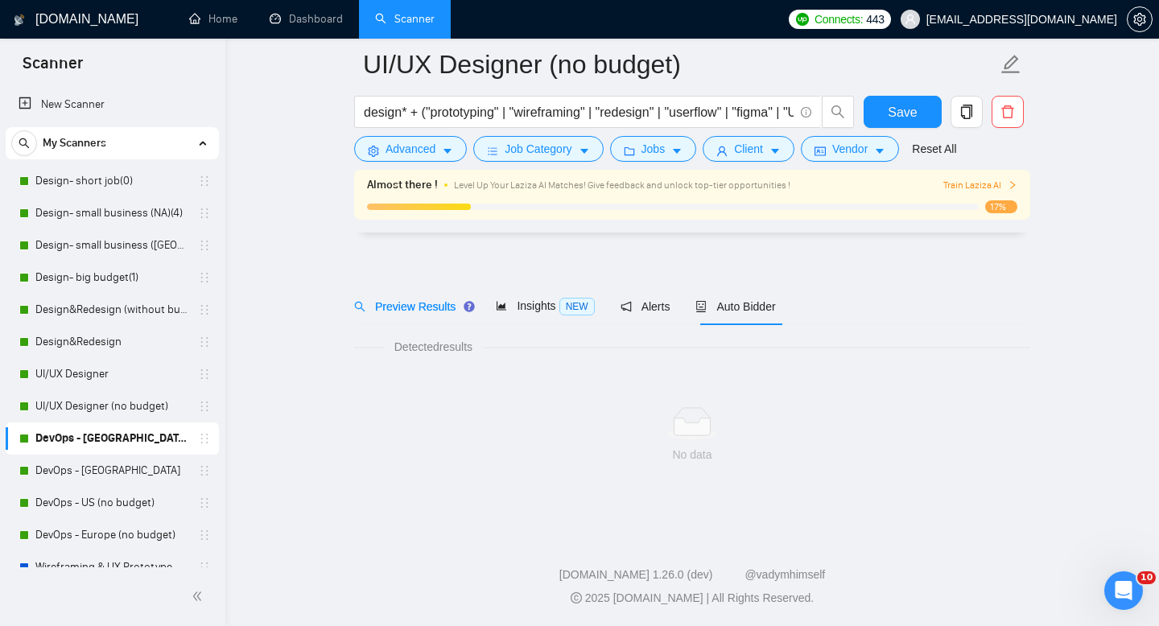
scroll to position [11, 0]
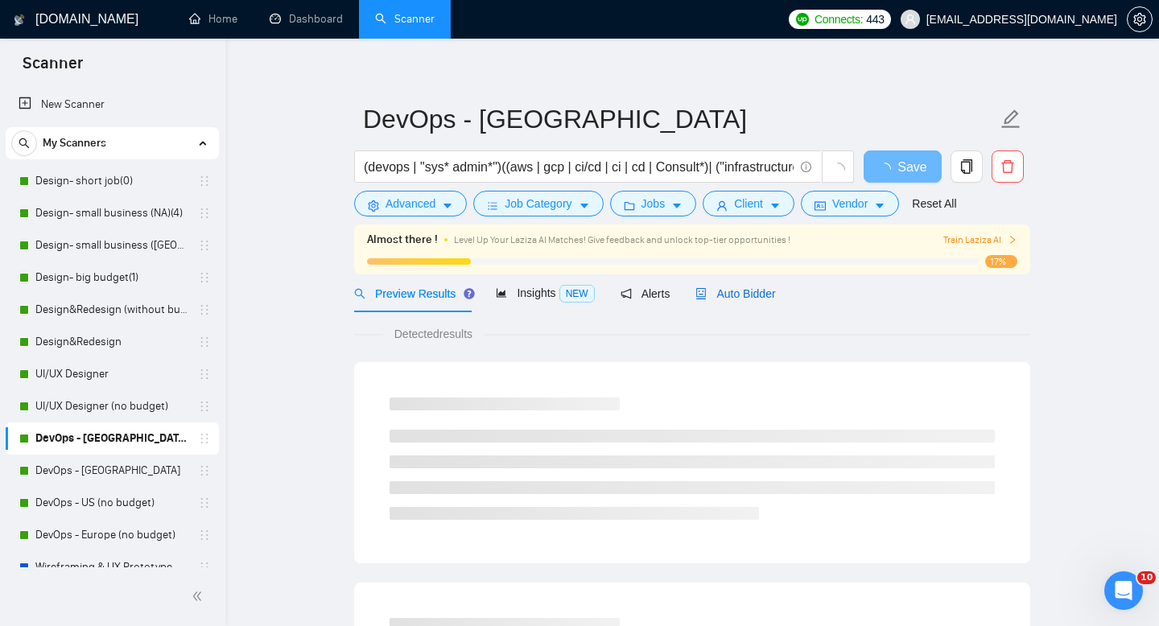
click at [734, 295] on span "Auto Bidder" at bounding box center [735, 293] width 80 height 13
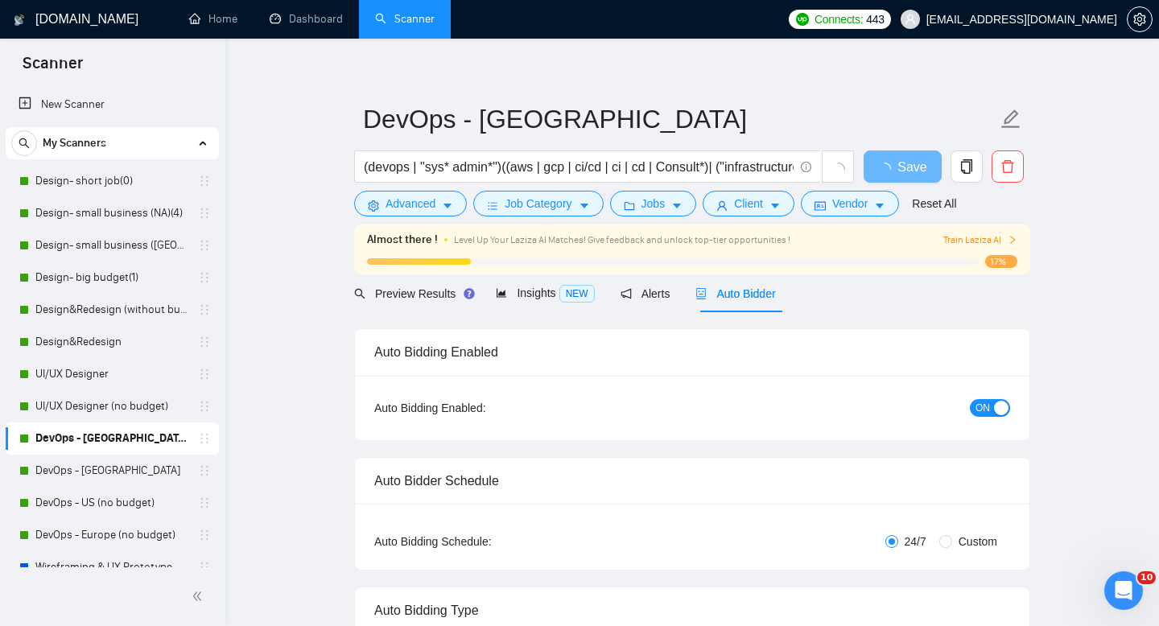
radio input "false"
radio input "true"
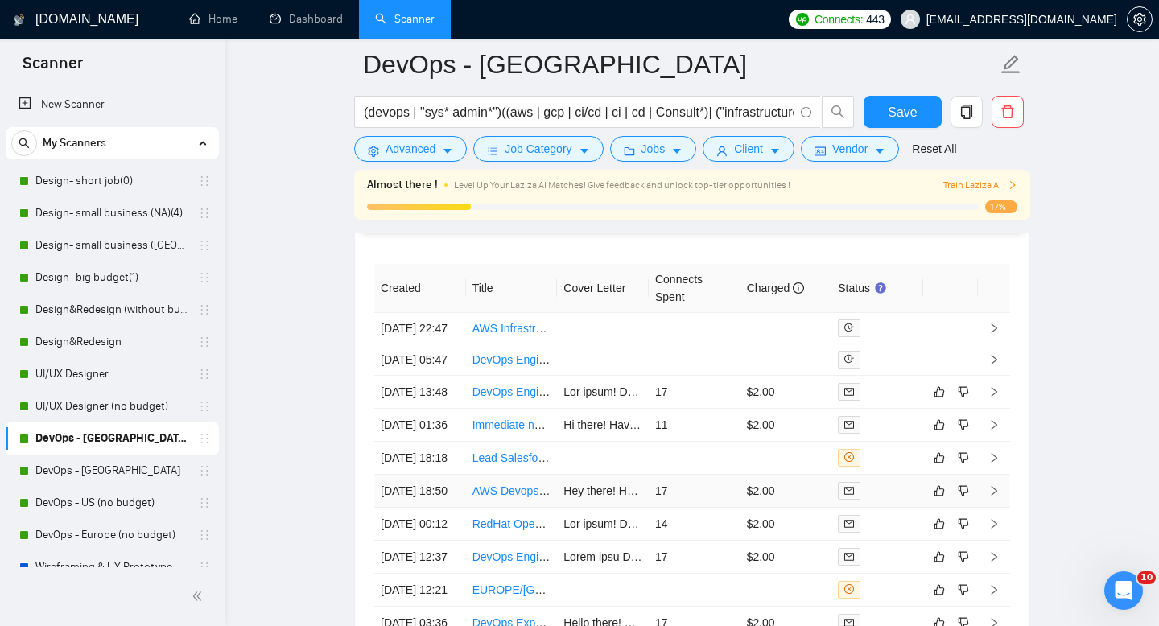
scroll to position [4144, 0]
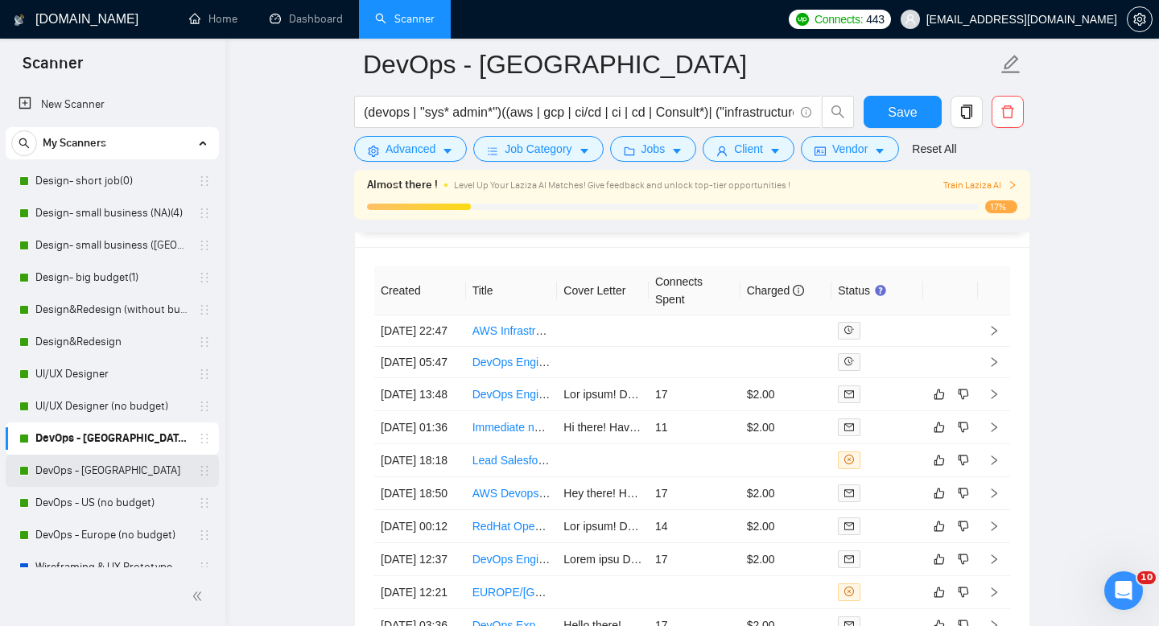
click at [89, 466] on link "DevOps - [GEOGRAPHIC_DATA]" at bounding box center [111, 471] width 153 height 32
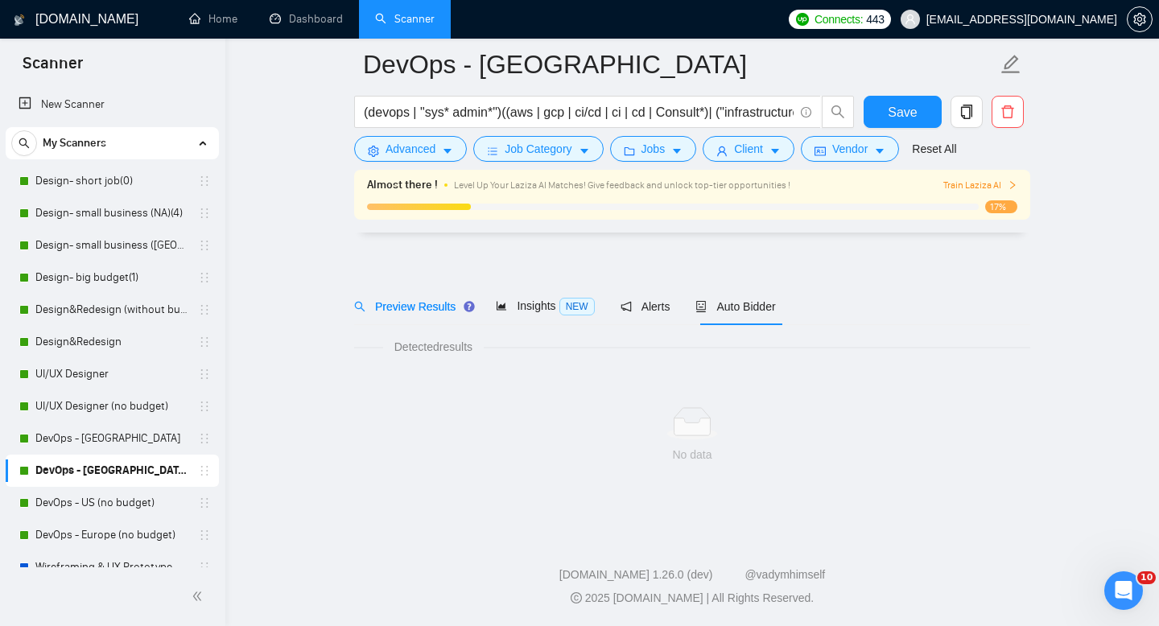
scroll to position [11, 0]
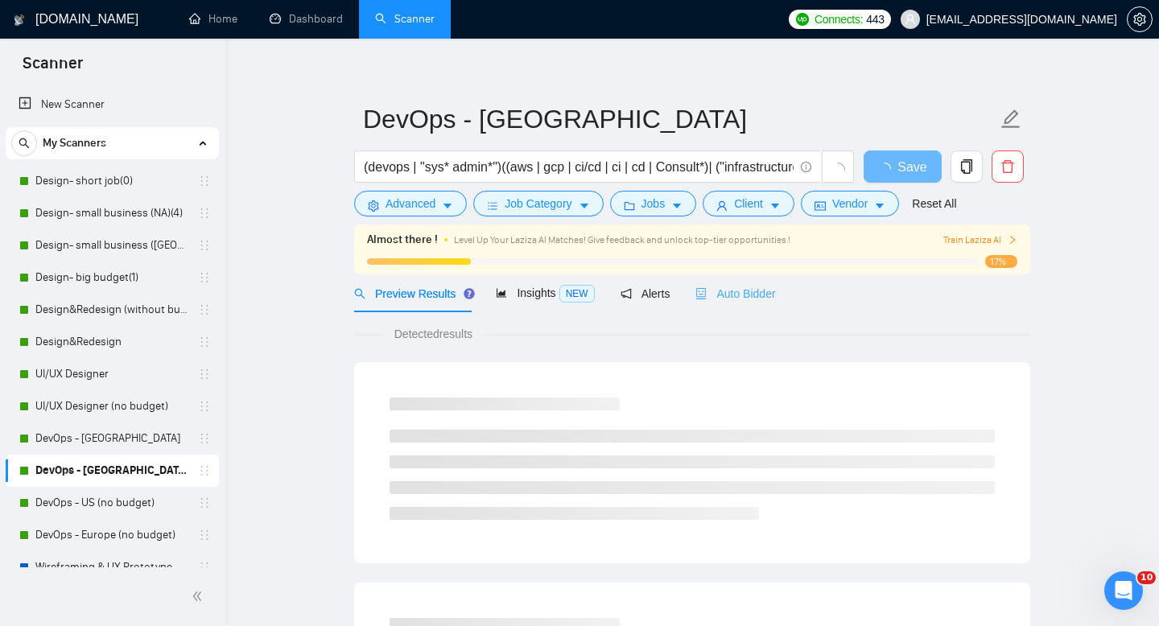
click at [742, 281] on div "Auto Bidder" at bounding box center [735, 293] width 80 height 38
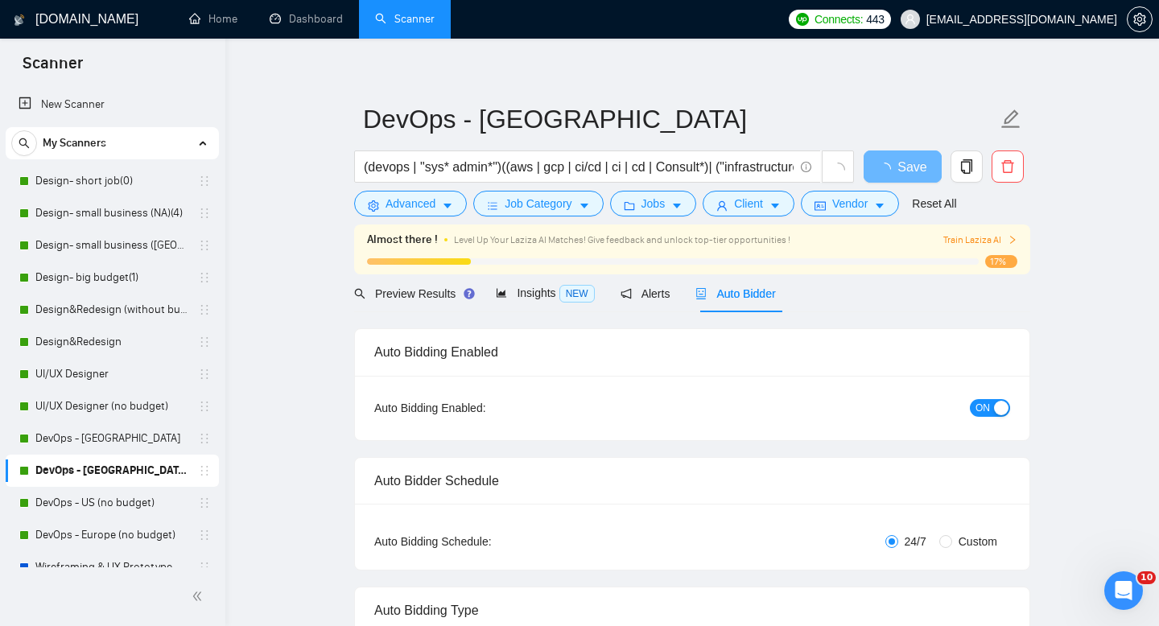
radio input "false"
radio input "true"
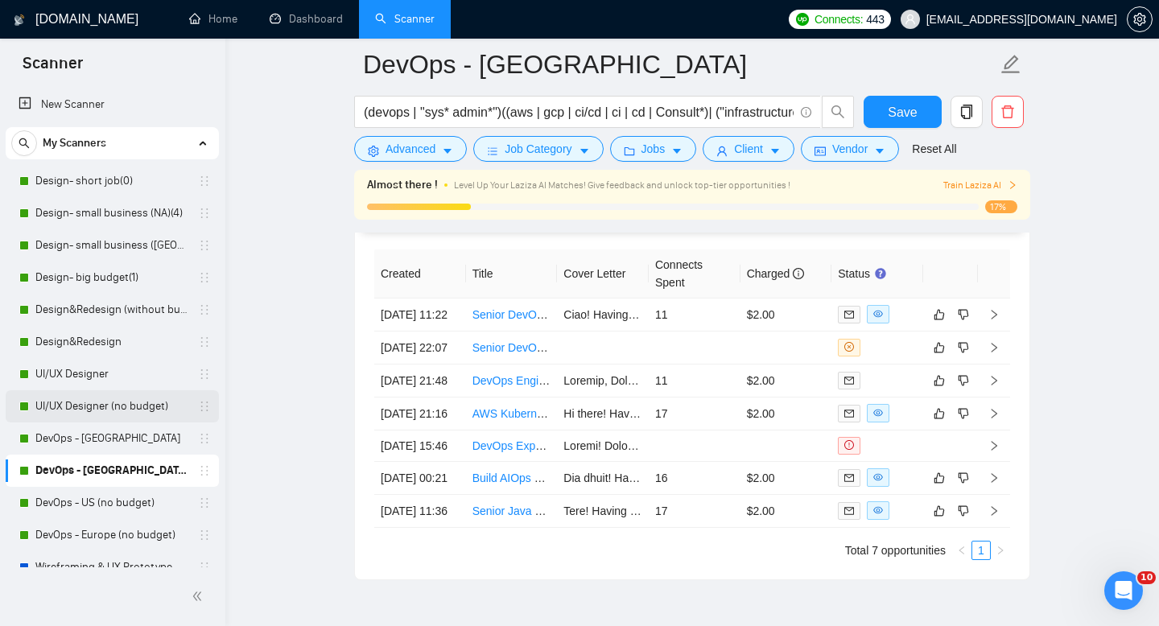
scroll to position [125, 0]
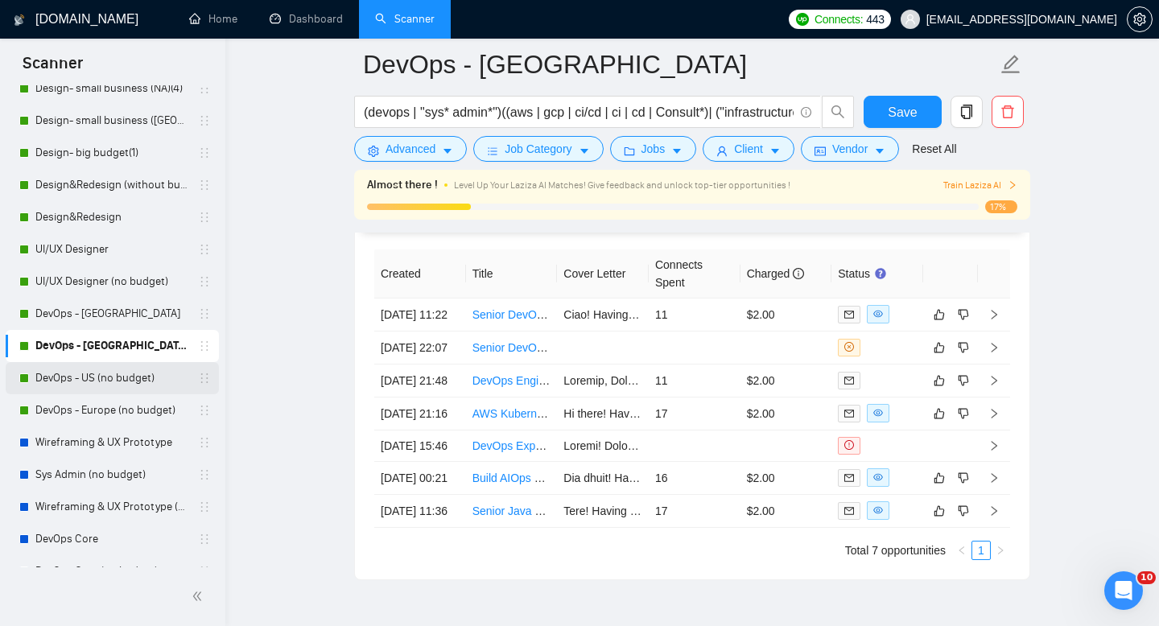
click at [118, 386] on link "DevOps - US (no budget)" at bounding box center [111, 378] width 153 height 32
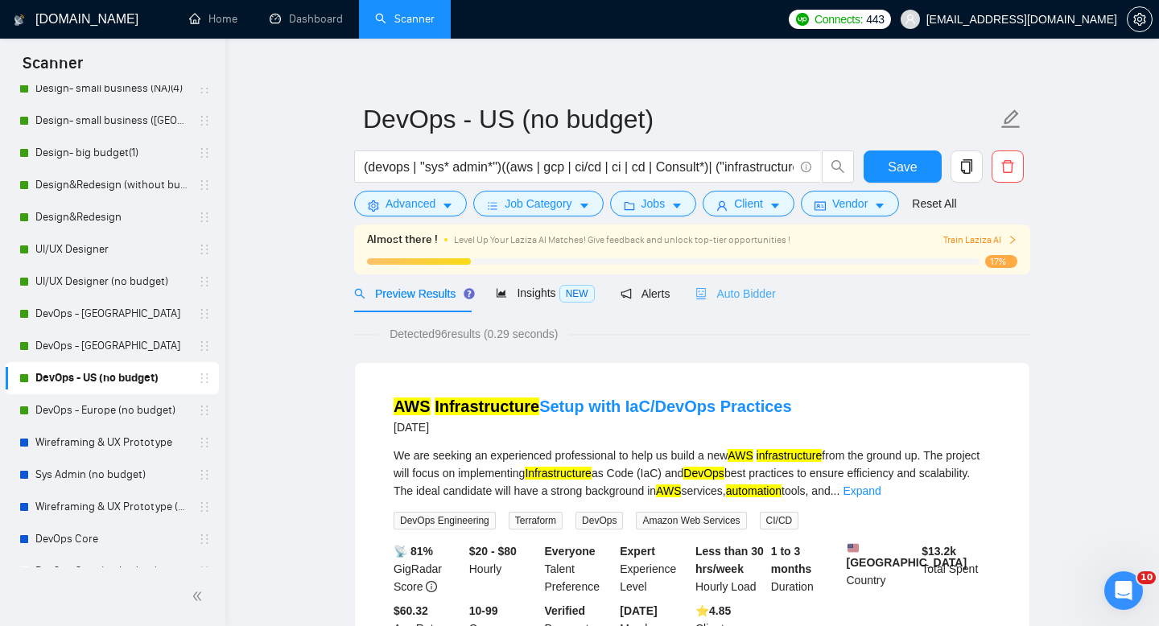
click at [722, 303] on div "Auto Bidder" at bounding box center [735, 293] width 80 height 38
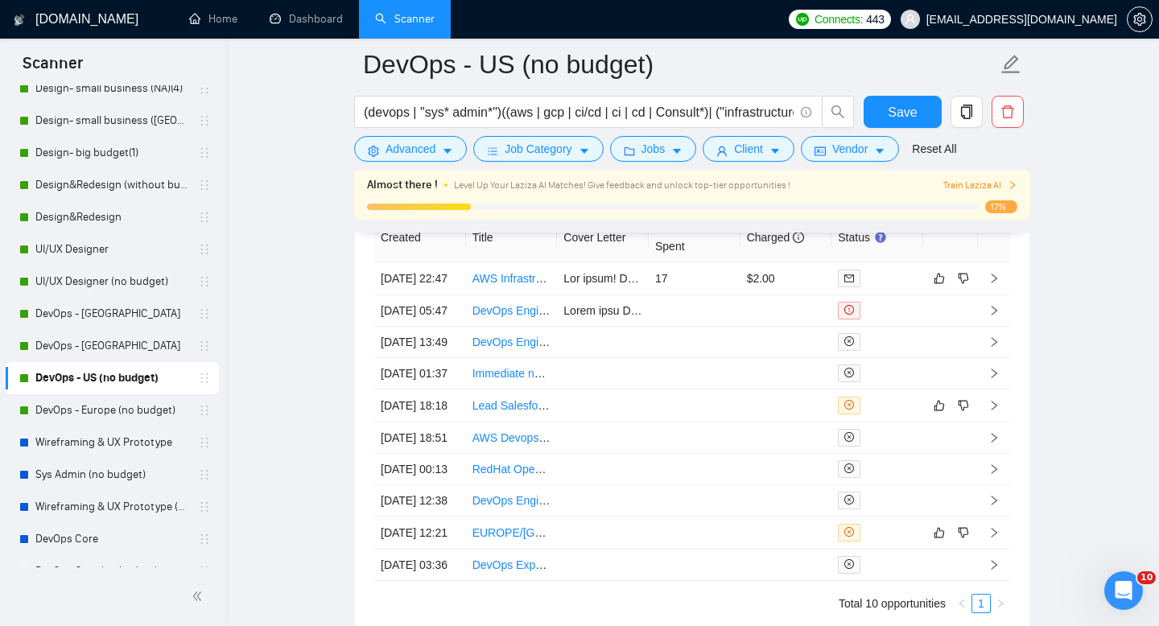
scroll to position [3992, 0]
click at [134, 408] on link "DevOps - Europe (no budget)" at bounding box center [111, 410] width 153 height 32
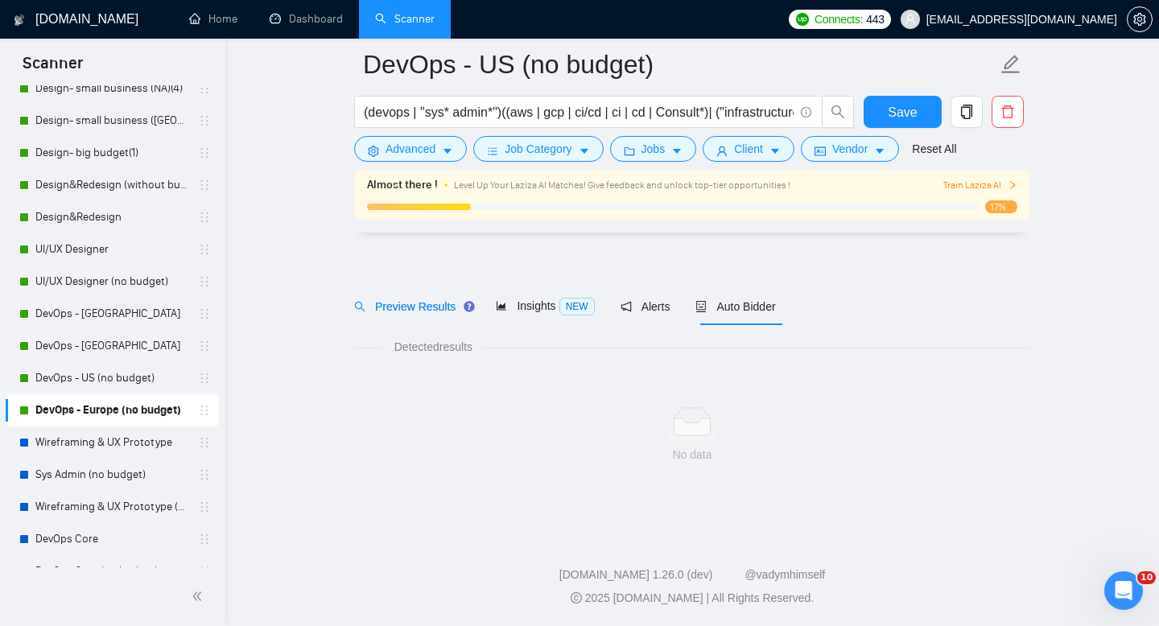
scroll to position [11, 0]
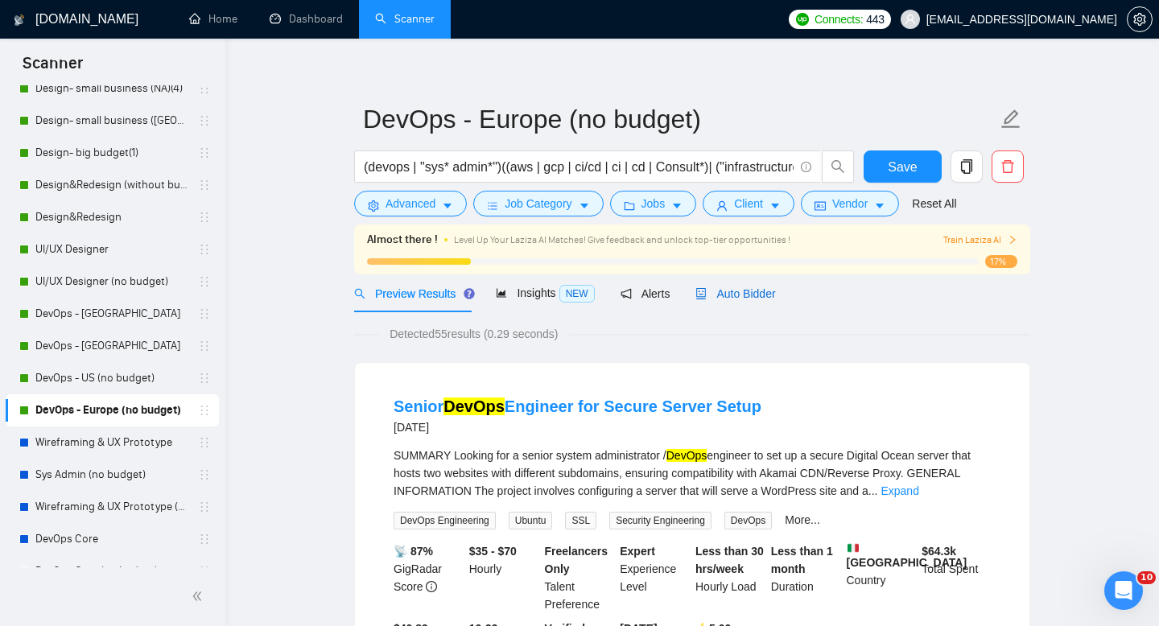
click at [742, 288] on span "Auto Bidder" at bounding box center [735, 293] width 80 height 13
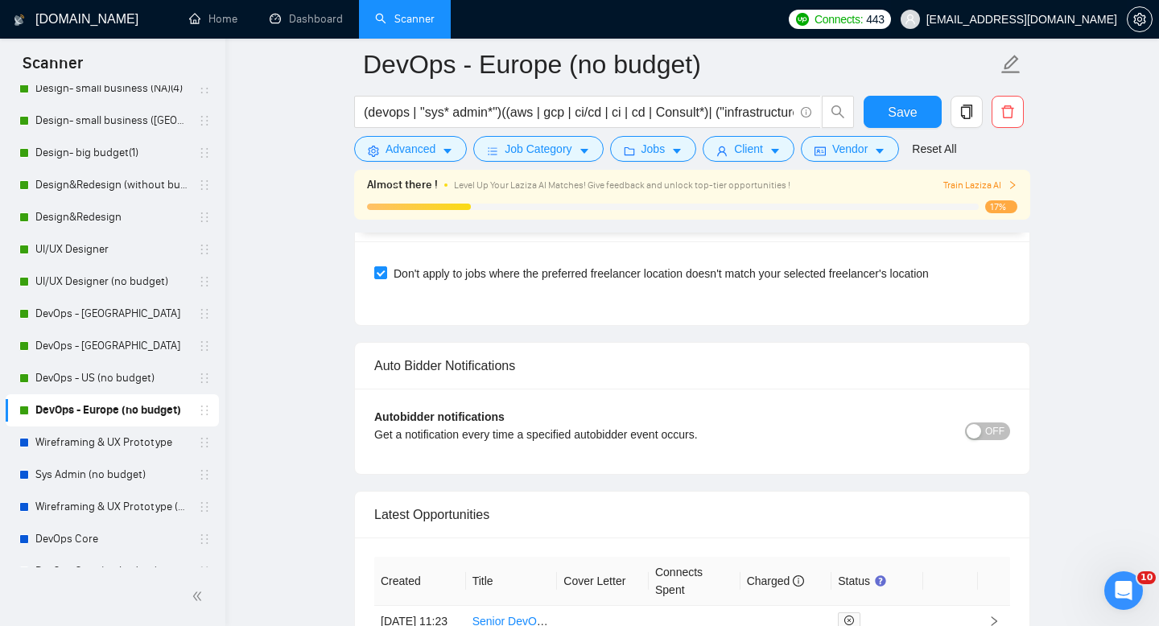
scroll to position [3644, 0]
